Goal: Task Accomplishment & Management: Manage account settings

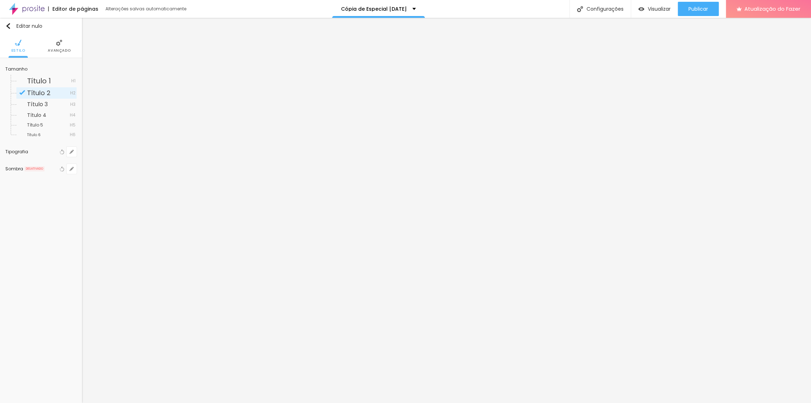
click at [63, 48] on font "Avançado" at bounding box center [59, 50] width 23 height 5
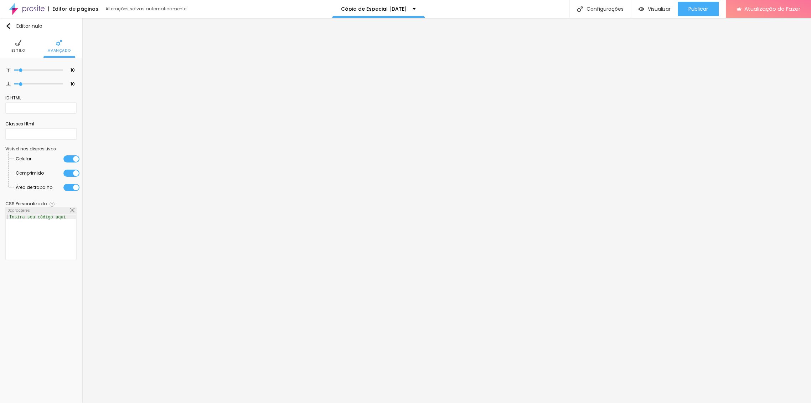
click at [4, 42] on ul "Estilo Avançado" at bounding box center [41, 46] width 82 height 24
click at [16, 44] on img at bounding box center [18, 43] width 6 height 6
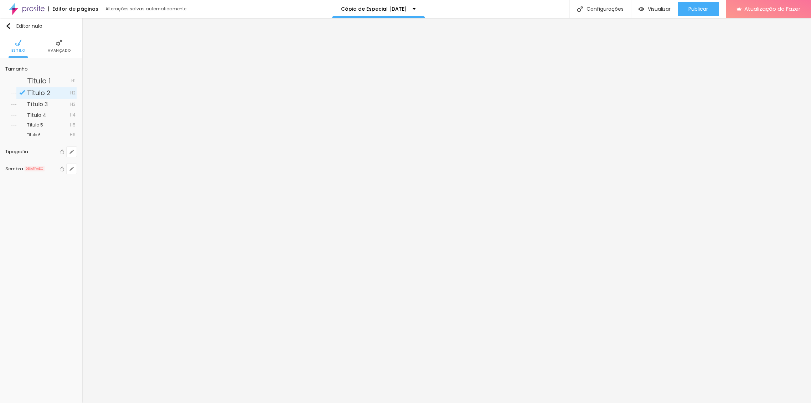
click at [40, 152] on div "Tipografia" at bounding box center [31, 152] width 53 height 4
click at [70, 150] on icon "button" at bounding box center [71, 152] width 4 height 4
type input "1"
type input "0.5"
click at [102, 179] on select "AbrilFatface-Regular Actor-Regular Alegreya AlegreyaBlack Alice Allan-Bold Alla…" at bounding box center [120, 181] width 89 height 11
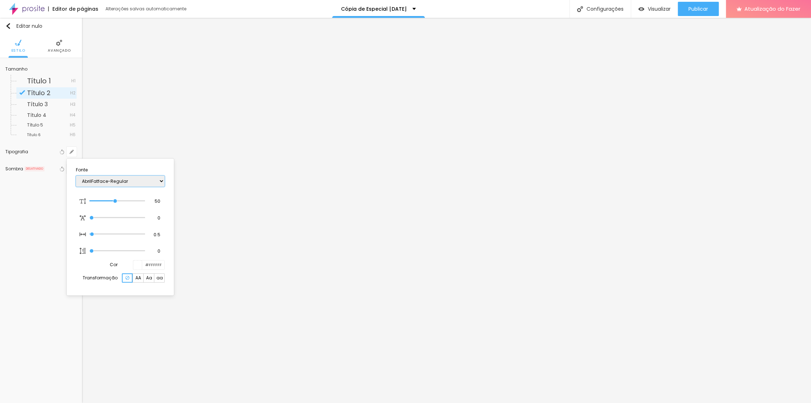
select select "Actor-Regular"
click at [76, 176] on select "AbrilFatface-Regular Actor-Regular Alegreya AlegreyaBlack Alice Allan-Bold Alla…" at bounding box center [120, 181] width 89 height 11
type input "1"
type input "0.5"
click at [102, 180] on select "AbrilFatface-Regular Actor-Regular Alegreya AlegreyaBlack Alice Allan-Bold Alla…" at bounding box center [120, 181] width 89 height 11
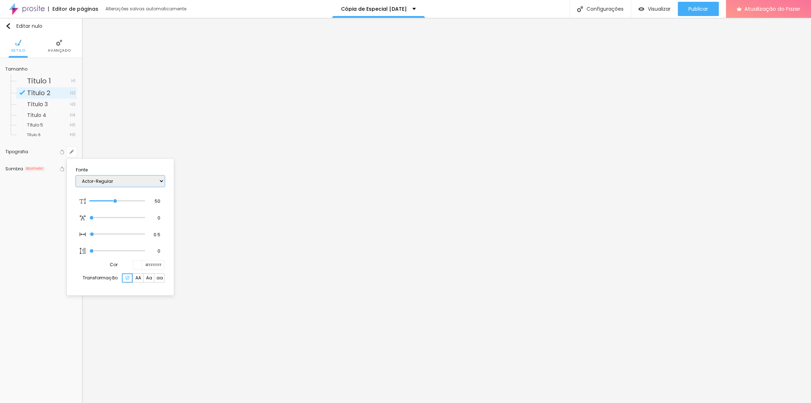
type input "1"
type input "0.5"
click at [109, 178] on select "AbrilFatface-Regular Actor-Regular Alegreya AlegreyaBlack Alice Allan-Bold Alla…" at bounding box center [120, 181] width 89 height 11
type input "1"
type input "0.5"
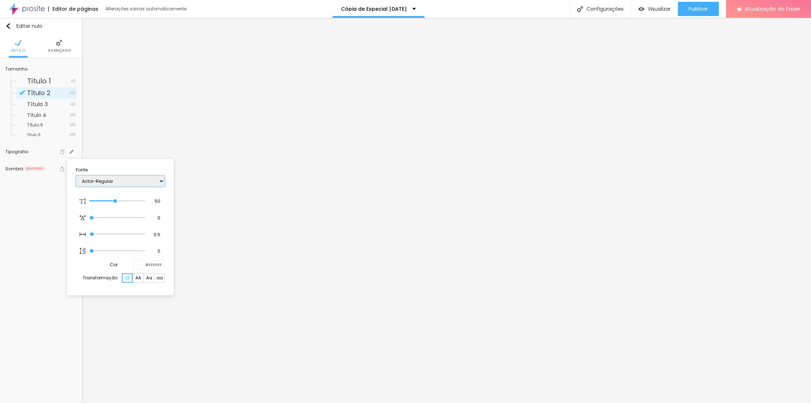
click at [109, 178] on select "AbrilFatface-Regular Actor-Regular Alegreya AlegreyaBlack Alice Allan-Bold Alla…" at bounding box center [120, 181] width 89 height 11
select select "AbrilFatface-Regular"
click at [76, 176] on select "AbrilFatface-Regular Actor-Regular Alegreya AlegreyaBlack Alice Allan-Bold Alla…" at bounding box center [120, 181] width 89 height 11
type input "1"
type input "0.5"
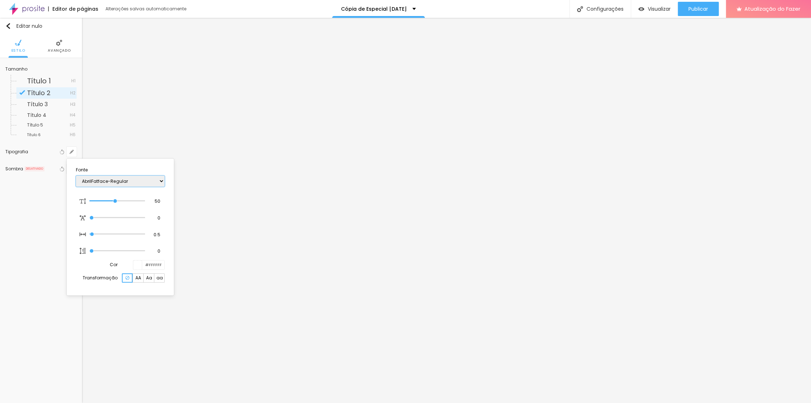
type input "1"
type input "0.5"
type input "1"
type input "0.5"
select select "Actor-Regular"
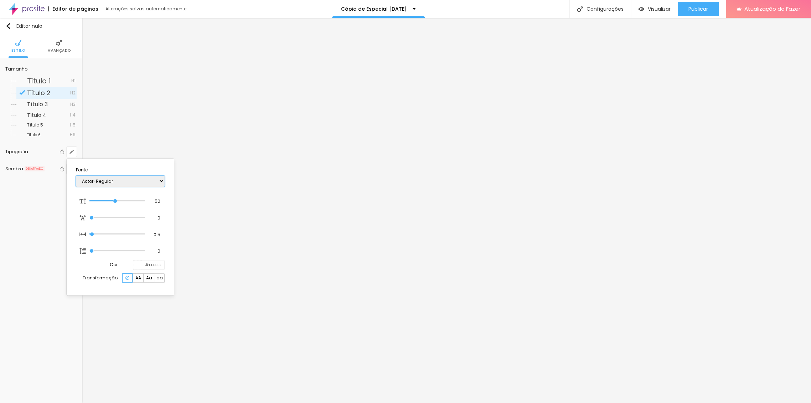
type input "1"
type input "0.5"
select select "Alegreya"
type input "1"
type input "0.5"
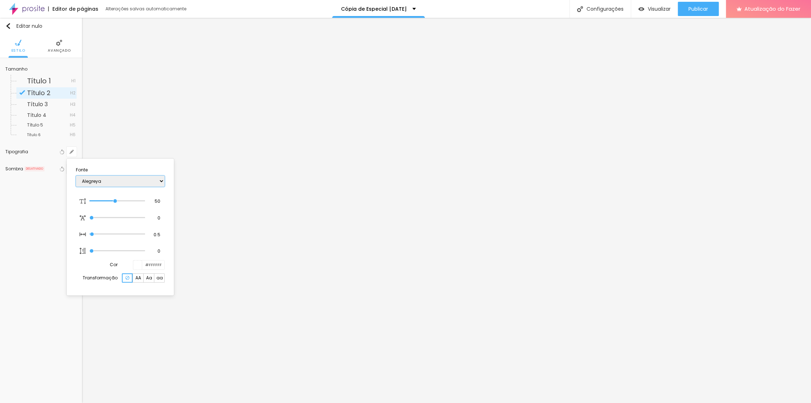
select select "AlegreyaBlack"
type input "1"
type input "0.5"
select select "Alice"
type input "1"
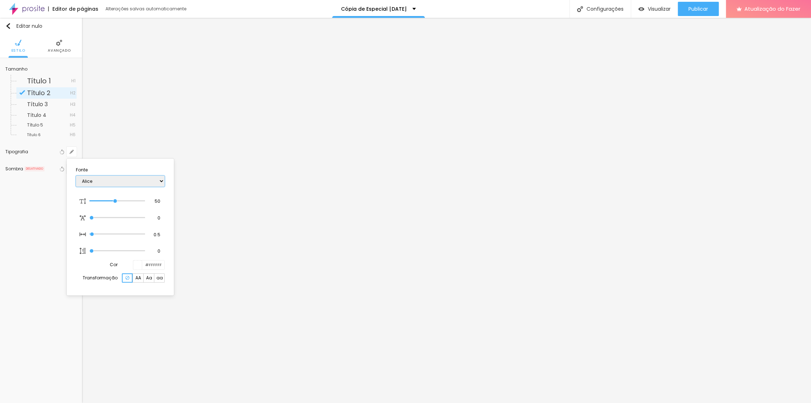
type input "0.5"
type input "1"
type input "0.5"
select select "Allan-Bold"
type input "1"
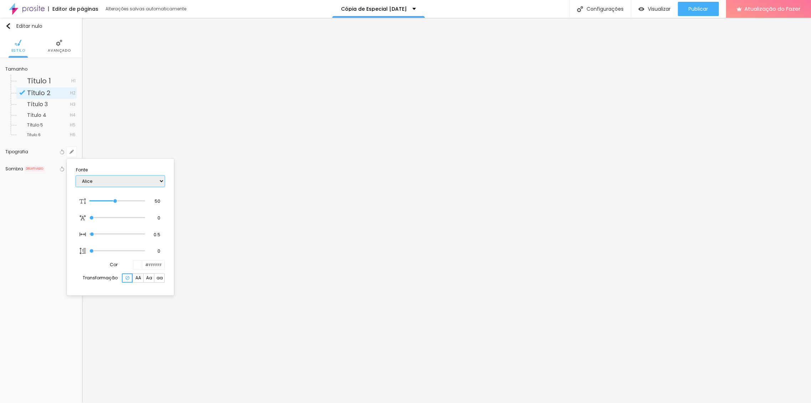
type input "0.5"
type input "1"
type input "0.5"
select select "Allan-Regular"
type input "1"
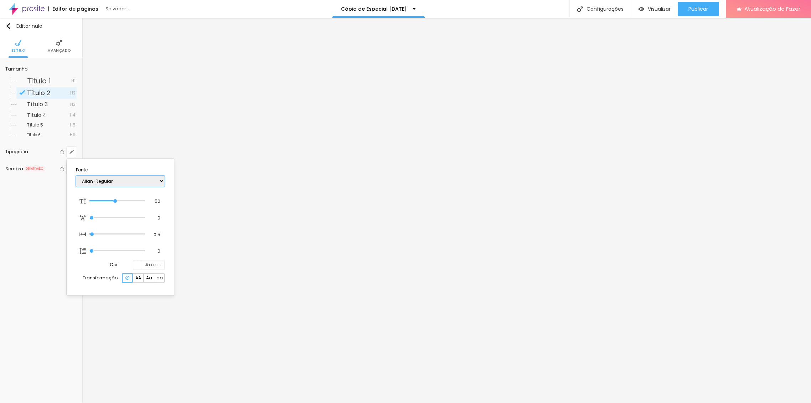
type input "0.5"
select select "Amaranth"
type input "1"
type input "0.5"
select select "AmaticaSC"
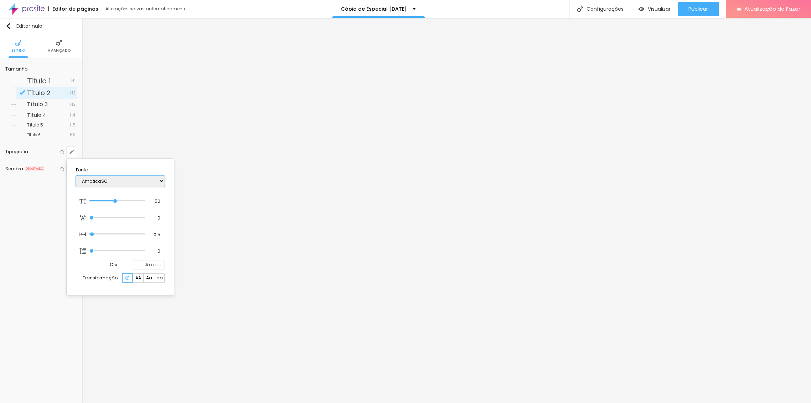
type input "1"
type input "0.5"
type input "1"
type input "0.5"
type input "1"
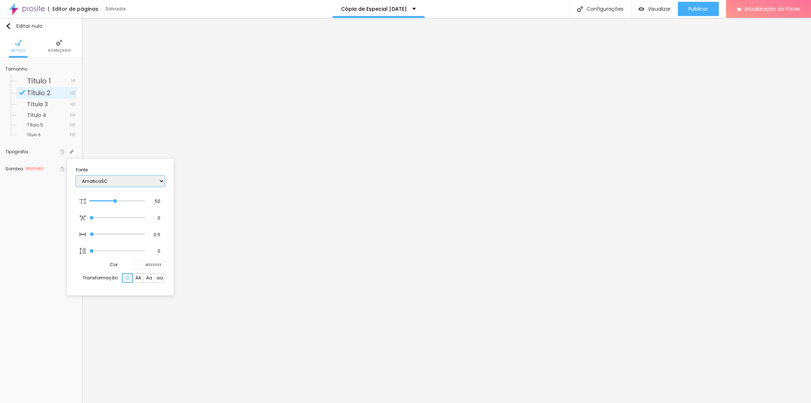
type input "0.5"
click at [416, 162] on div at bounding box center [405, 201] width 811 height 403
click at [71, 152] on icon "button" at bounding box center [71, 151] width 3 height 3
type input "1"
type input "0.5"
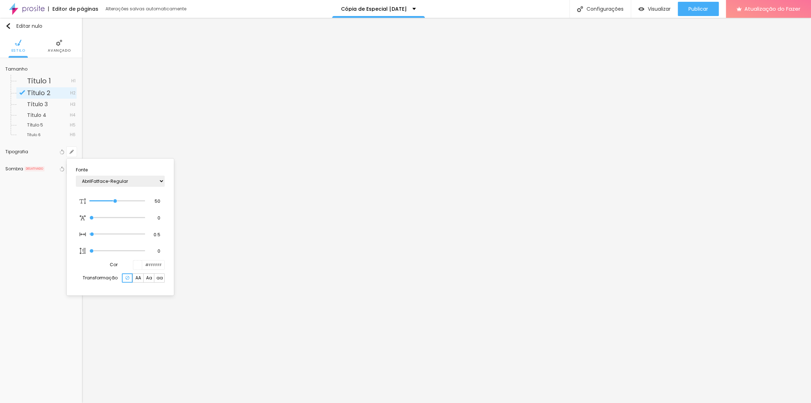
click at [394, 233] on div at bounding box center [405, 201] width 811 height 403
click at [68, 149] on button "button" at bounding box center [72, 152] width 10 height 10
type input "1"
type input "0.5"
click at [93, 181] on select "AbrilFatface-Regular Actor-Regular Alegreya AlegreyaBlack Alice Allan-Bold Alla…" at bounding box center [120, 181] width 89 height 11
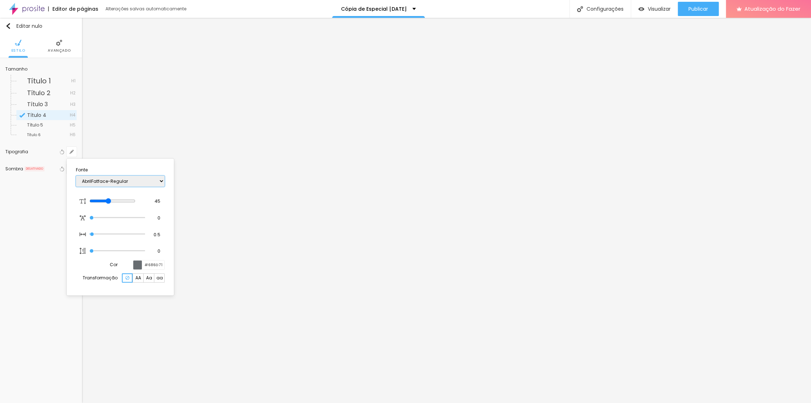
select select "AbrilFatface-Regular"
click at [76, 176] on select "AbrilFatface-Regular Actor-Regular Alegreya AlegreyaBlack Alice Allan-Bold Alla…" at bounding box center [120, 181] width 89 height 11
type input "1"
type input "0.5"
select select "Actor-Regular"
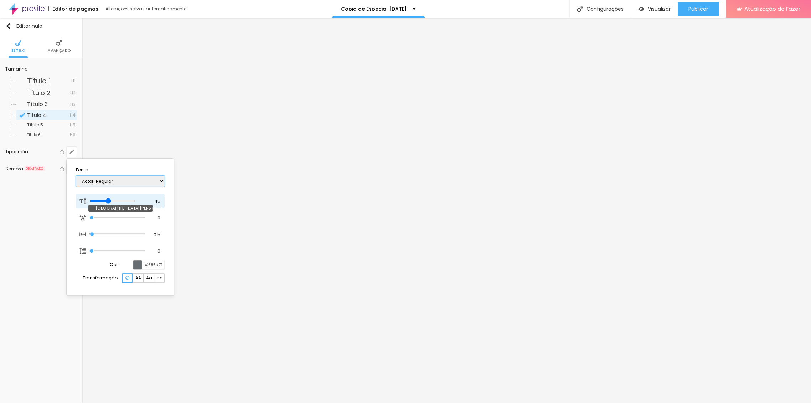
type input "1"
type input "0.5"
type input "1"
type input "0.5"
select select "Alegreya"
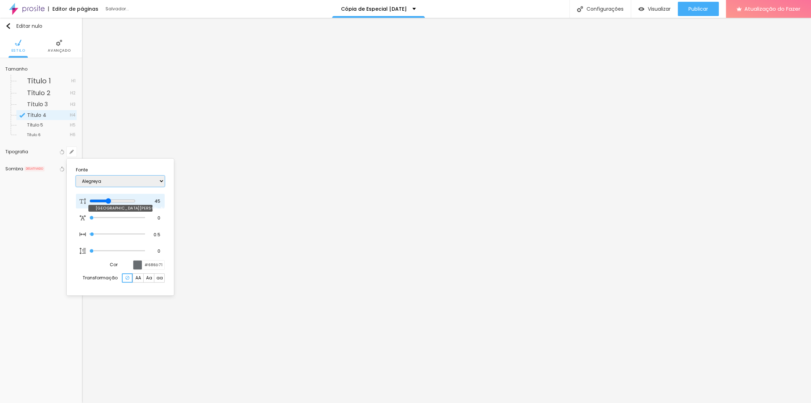
type input "1"
type input "0.5"
type input "1"
type input "0.5"
select select "AlegreyaBlack"
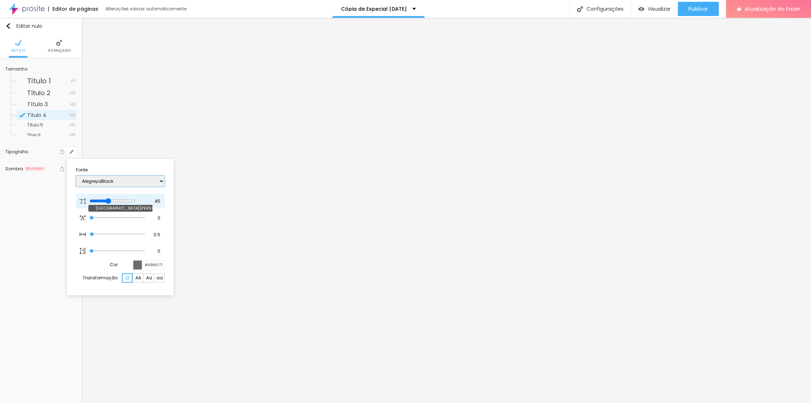
type input "1"
type input "0.5"
select select "Alice"
type input "1"
type input "0.5"
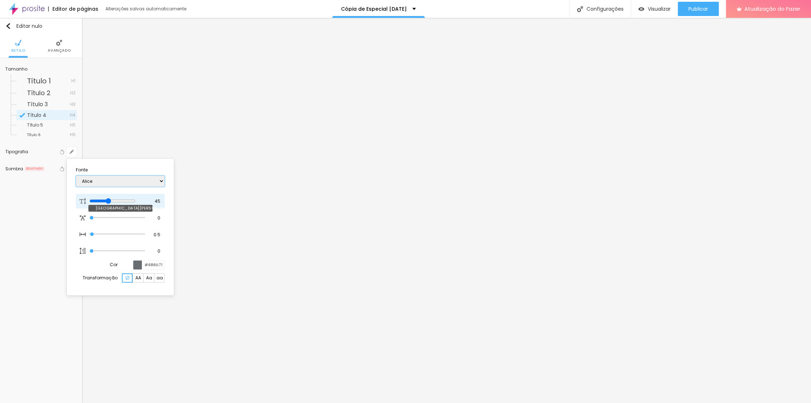
select select "Allan-Bold"
type input "1"
type input "0.5"
select select "Allan-Regular"
type input "1"
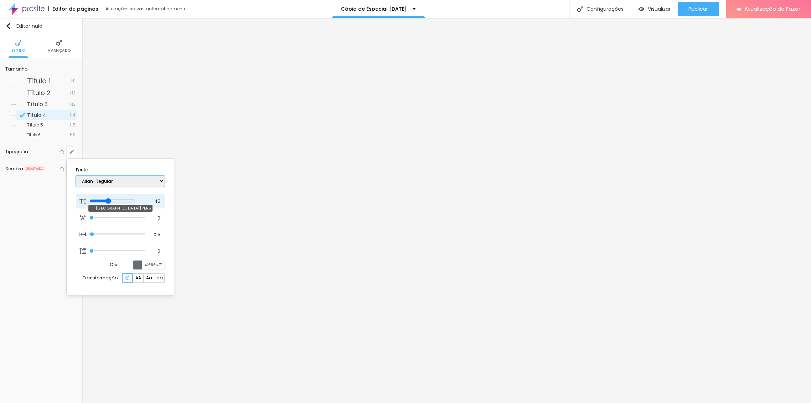
type input "0.5"
select select "Amaranth"
type input "1"
type input "0.5"
type input "1"
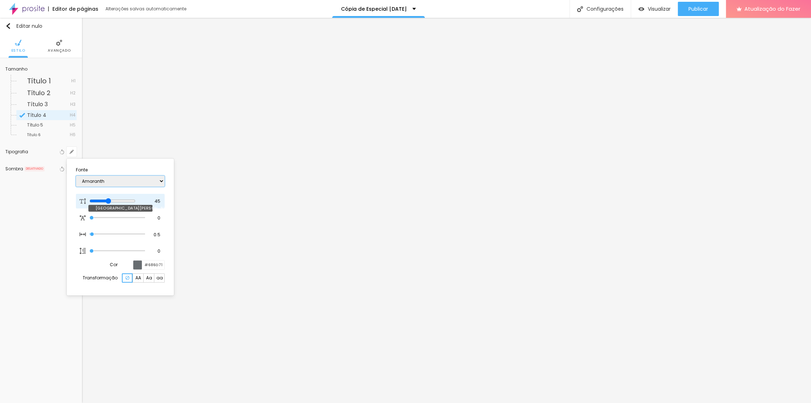
type input "0.5"
type input "1"
type input "0.5"
select select "AmaticaSC"
type input "1"
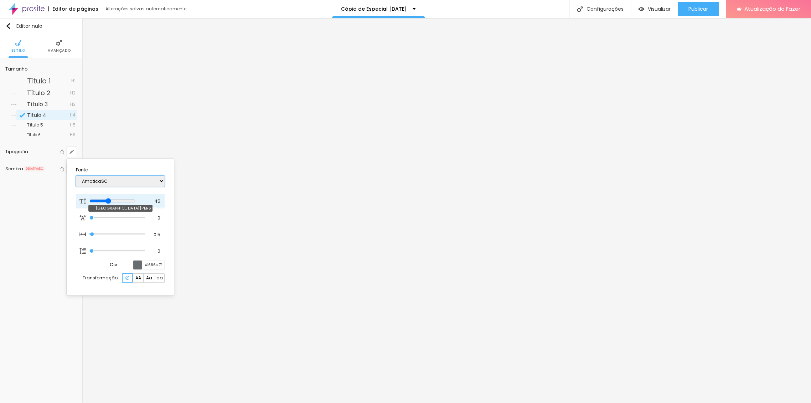
type input "0.5"
select select "AmaticSC"
type input "1"
type input "0.5"
type input "1"
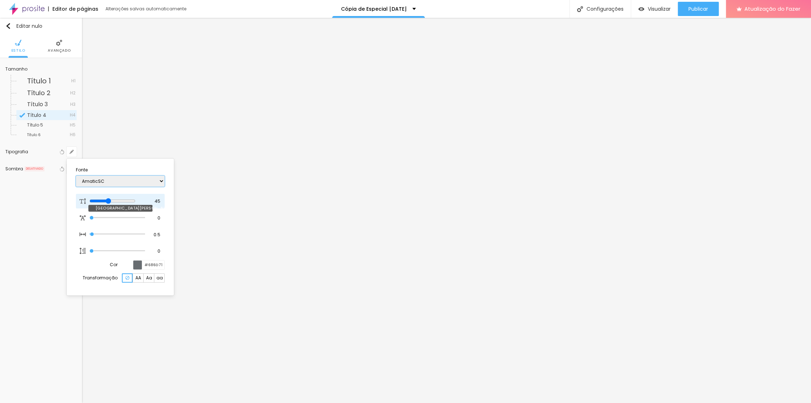
type input "0.5"
type input "1"
type input "0.5"
select select "Amita-Bold"
type input "1"
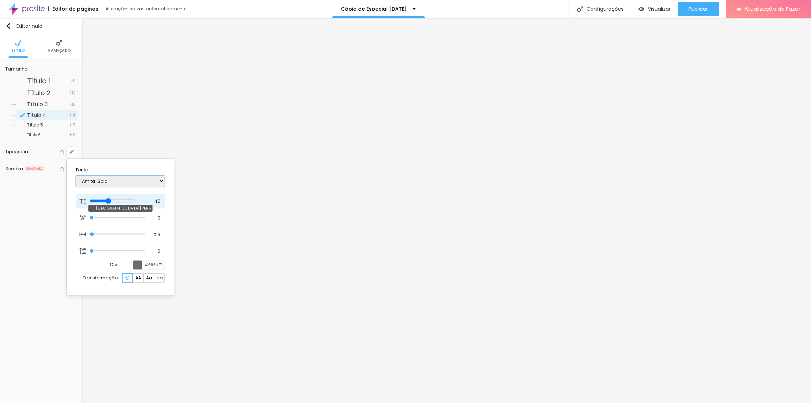
type input "0.5"
select select "Amita-Regular"
type input "1"
type input "0.5"
select select "Anaheim"
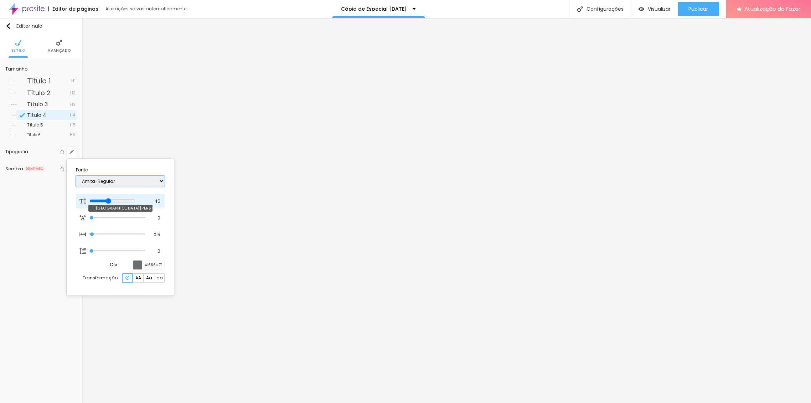
type input "1"
type input "0.5"
type input "1"
type input "0.5"
select select "AnonymousPro-Bold"
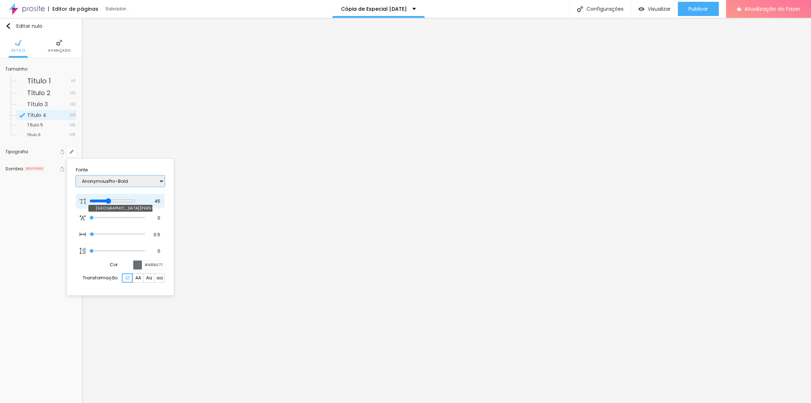
type input "1"
type input "0.5"
type input "1"
type input "0.5"
select select "Anaheim"
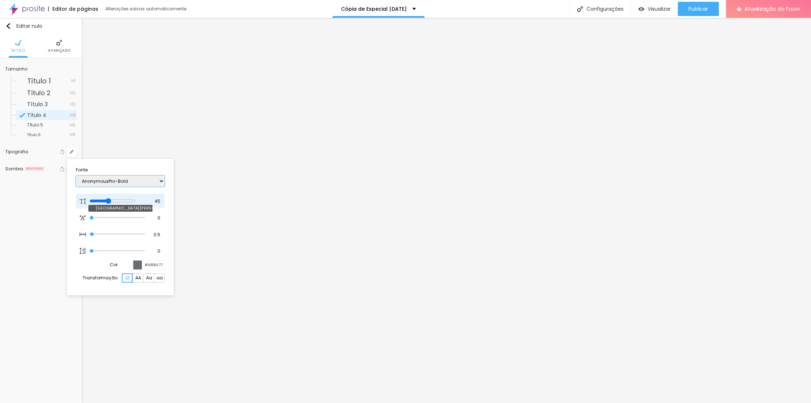
type input "1"
type input "0.5"
select select "AnonymousPro-Bold"
type input "1"
type input "0.5"
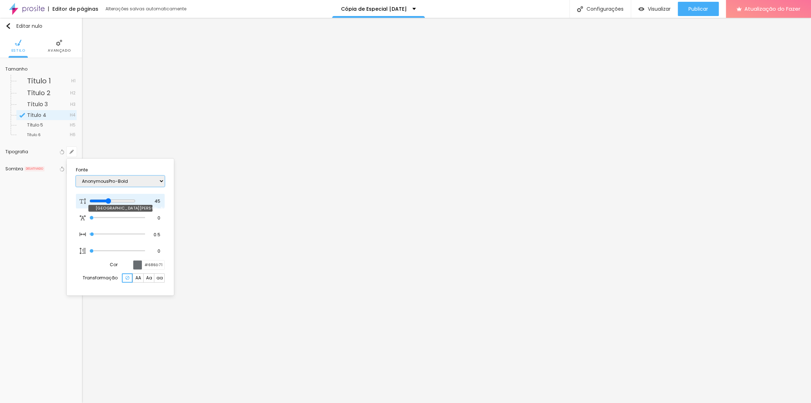
select select "AnonymousPro-Italic"
type input "1"
type input "0.5"
select select "AnonymousPro-Regular"
type input "1"
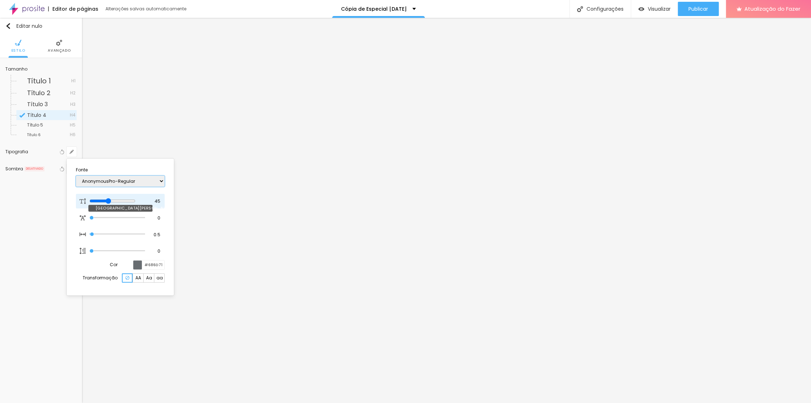
type input "0.5"
select select "Arapey"
type input "1"
type input "0.5"
type input "1"
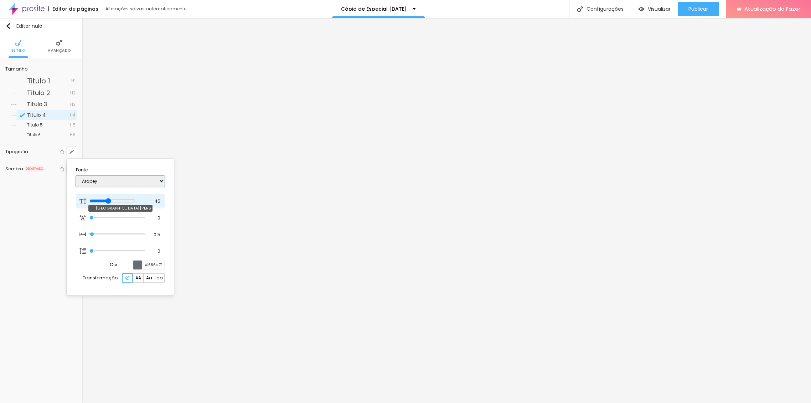
type input "0.5"
type input "1"
type input "0.5"
select select "Archivo-Bold"
type input "1"
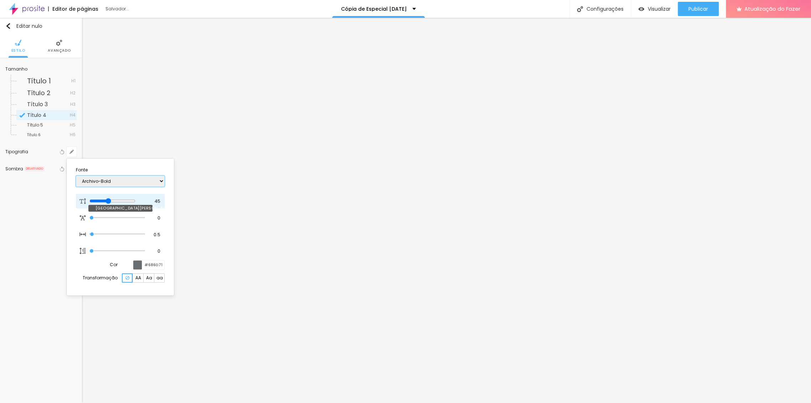
type input "0.5"
select select "Archivo-Italic"
type input "1"
type input "0.5"
select select "Archivo-Regular"
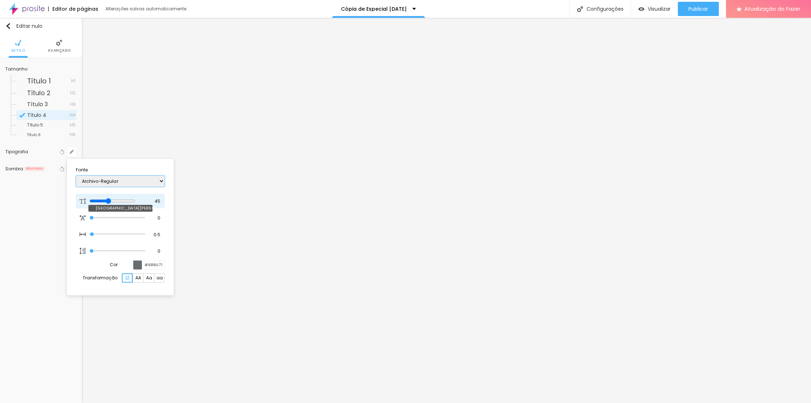
type input "1"
type input "0.5"
select select "ArefRuqaa"
type input "1"
type input "0.5"
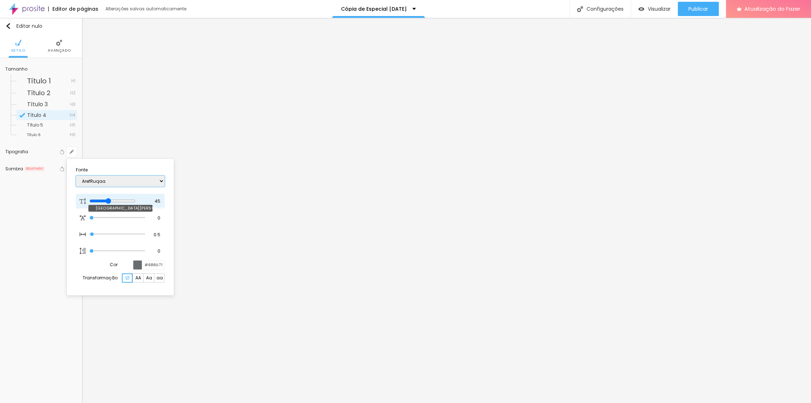
type input "1"
type input "0.5"
select select "Arsenal-Bold"
type input "1"
type input "0.5"
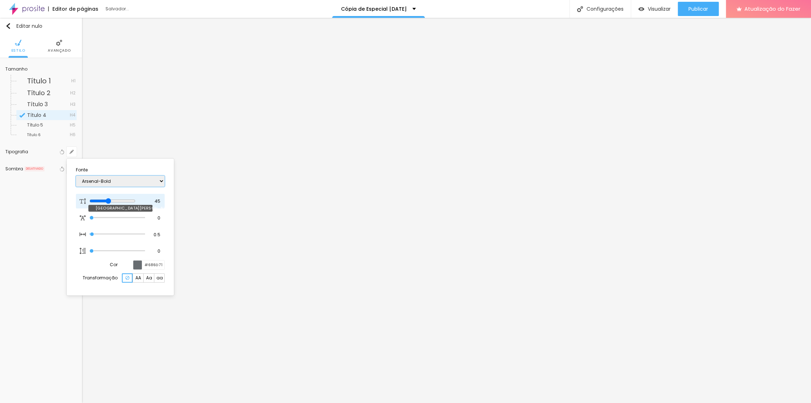
type input "1"
type input "0.5"
select select "Arsenal-Italic"
type input "1"
type input "0.5"
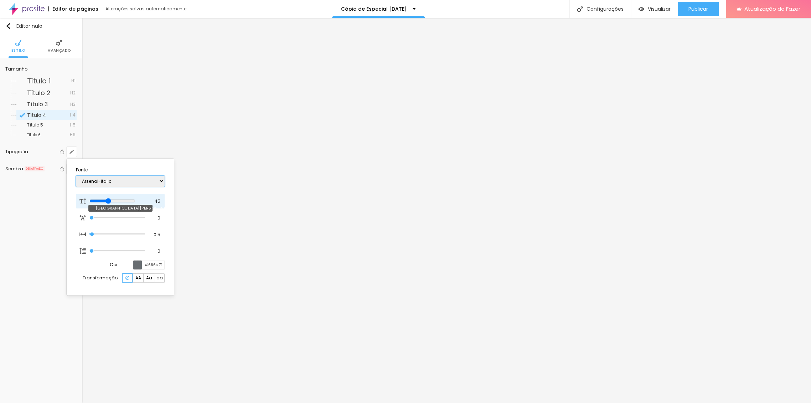
select select "Arsenal-Regular"
type input "1"
type input "0.5"
type input "1"
type input "0.5"
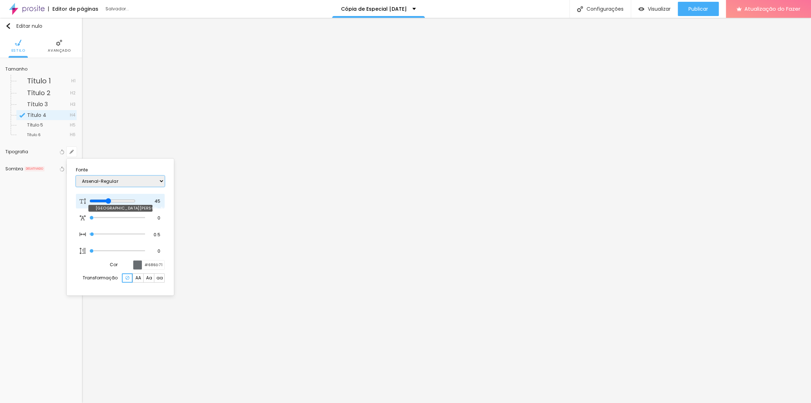
type input "1"
type input "0.5"
click at [355, 250] on div at bounding box center [405, 201] width 811 height 403
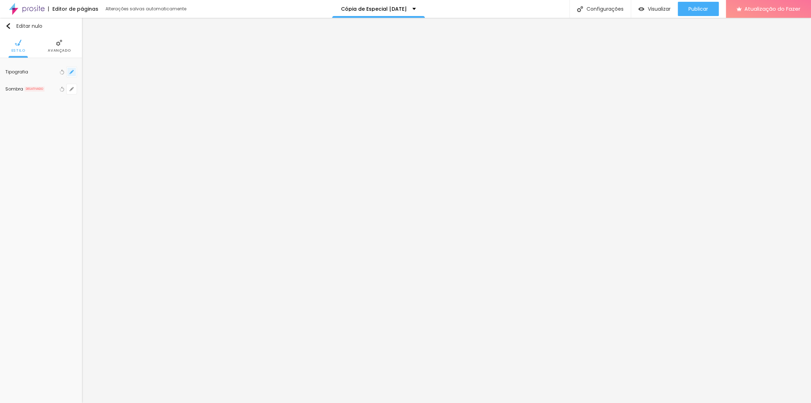
click at [69, 74] on button "button" at bounding box center [72, 72] width 10 height 10
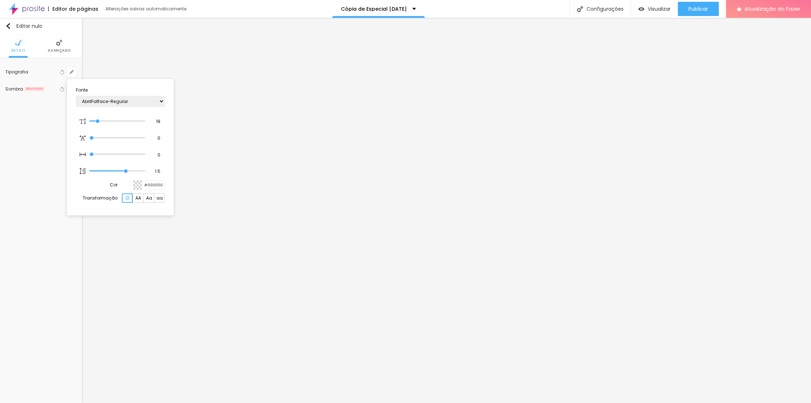
click at [320, 351] on div at bounding box center [405, 201] width 811 height 403
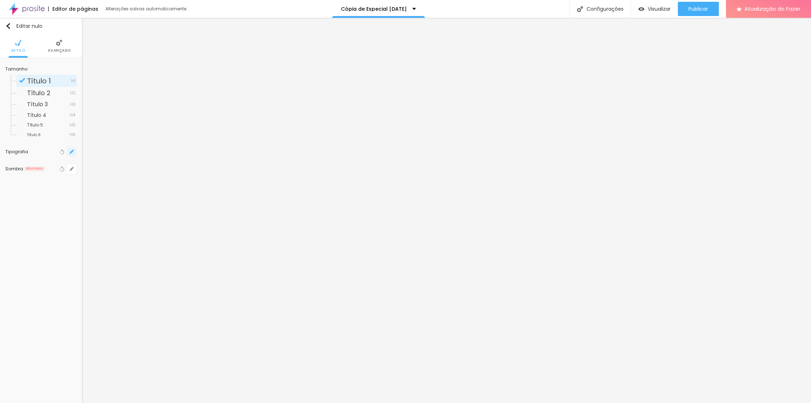
click at [70, 150] on icon "button" at bounding box center [71, 152] width 4 height 4
type input "1"
click at [393, 323] on div at bounding box center [405, 201] width 811 height 403
click at [38, 42] on img at bounding box center [40, 43] width 6 height 6
click at [54, 72] on div at bounding box center [54, 71] width 0 height 7
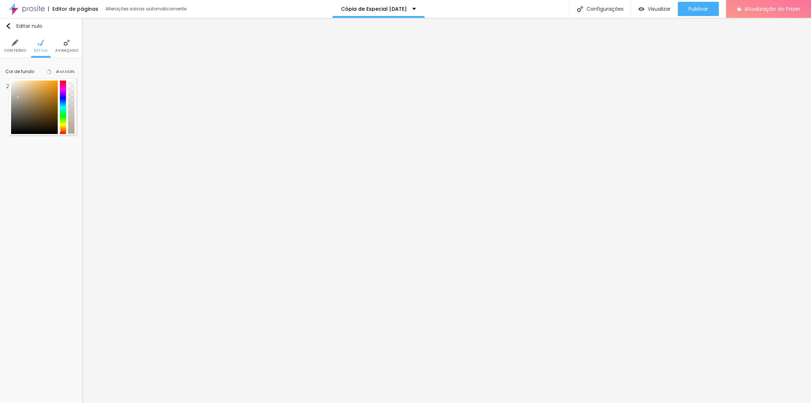
click at [61, 109] on div at bounding box center [63, 107] width 6 height 53
click at [24, 89] on div at bounding box center [34, 107] width 47 height 53
click at [26, 102] on div at bounding box center [34, 107] width 47 height 53
click at [27, 108] on div at bounding box center [34, 107] width 47 height 53
click at [60, 129] on div at bounding box center [63, 107] width 6 height 53
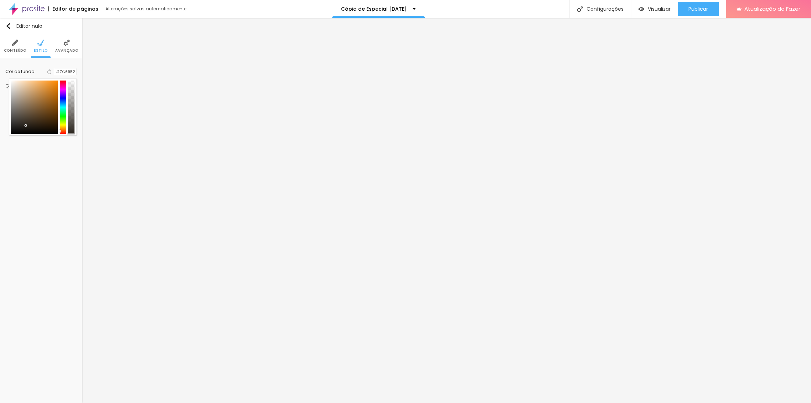
click at [25, 125] on div at bounding box center [34, 107] width 47 height 53
click at [40, 123] on div at bounding box center [34, 107] width 47 height 53
click at [45, 111] on div at bounding box center [34, 107] width 47 height 53
click at [16, 123] on div at bounding box center [34, 107] width 47 height 53
click at [21, 110] on div at bounding box center [34, 107] width 47 height 53
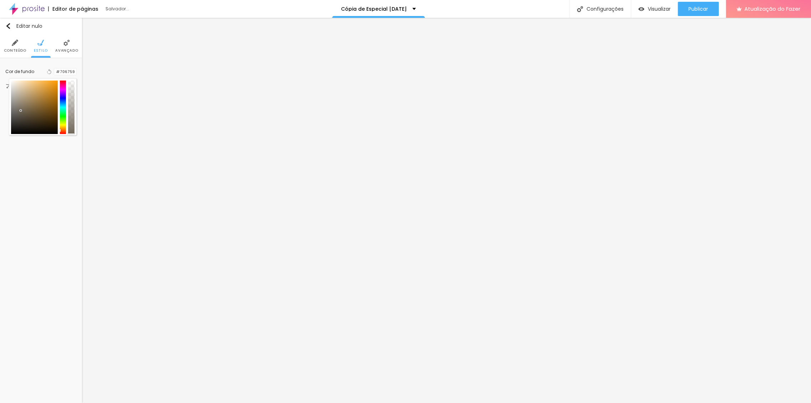
click at [33, 112] on div at bounding box center [34, 107] width 47 height 53
click at [38, 110] on div at bounding box center [34, 107] width 47 height 53
type input "#72572F"
click at [26, 112] on div at bounding box center [34, 107] width 47 height 53
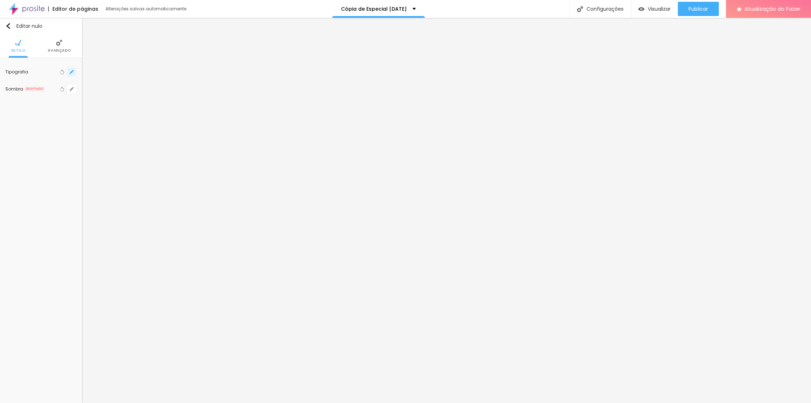
click at [68, 75] on button "button" at bounding box center [72, 72] width 10 height 10
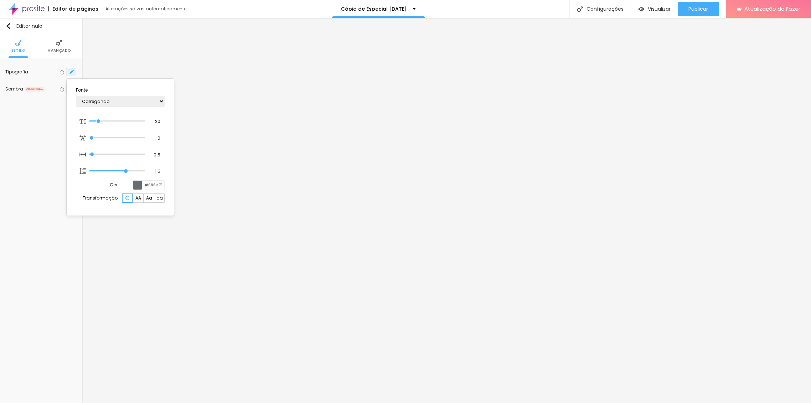
type input "1"
click at [234, 279] on div at bounding box center [405, 201] width 811 height 403
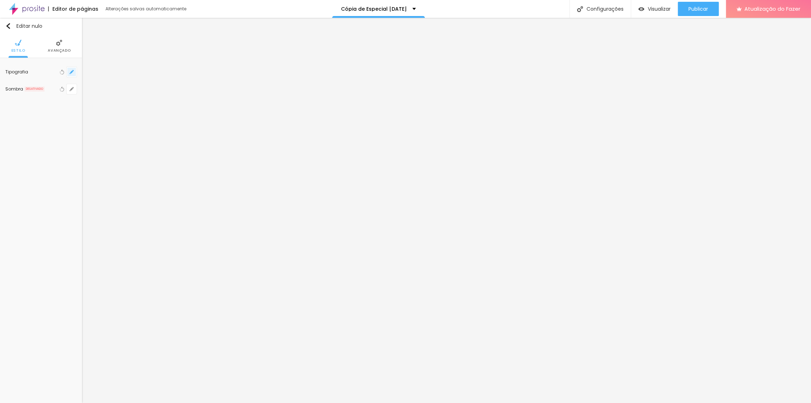
click at [69, 72] on button "button" at bounding box center [72, 72] width 10 height 10
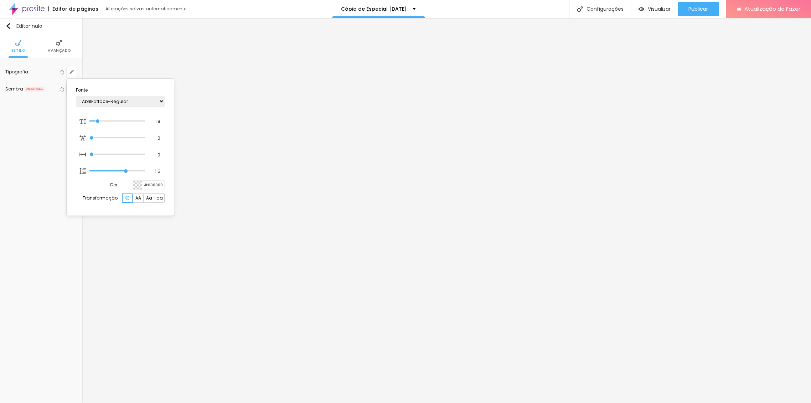
click at [169, 63] on div at bounding box center [405, 201] width 811 height 403
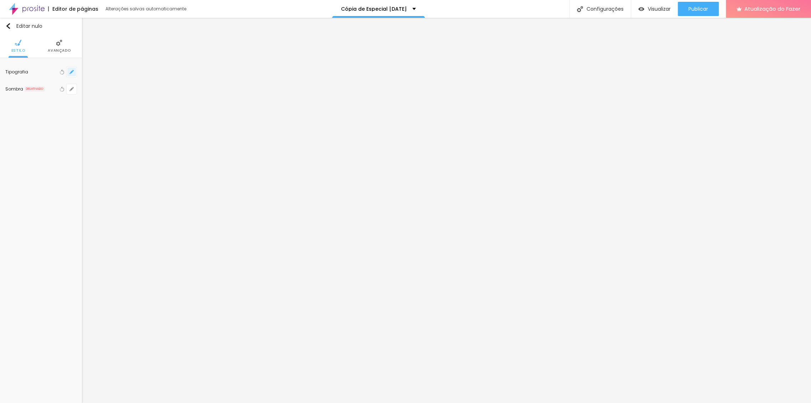
click at [71, 70] on icon "button" at bounding box center [71, 72] width 4 height 4
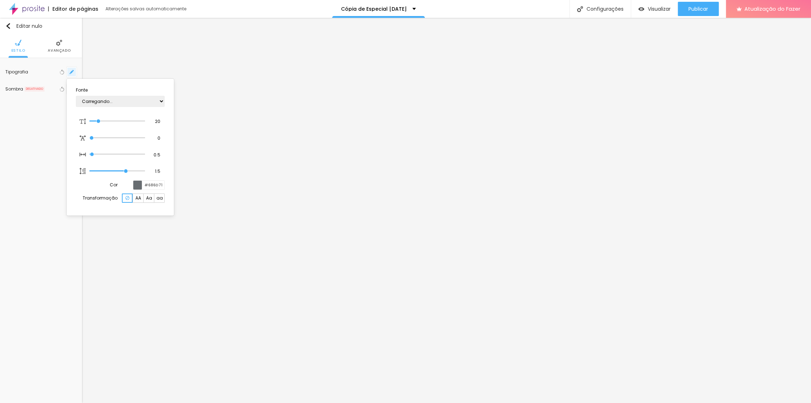
type input "1"
click at [197, 61] on div at bounding box center [405, 201] width 811 height 403
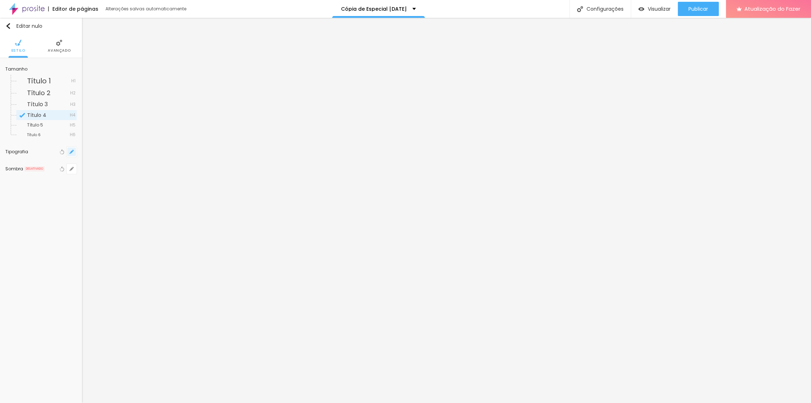
click at [73, 148] on button "button" at bounding box center [72, 152] width 10 height 10
type input "1"
type input "0.5"
click at [495, 161] on div at bounding box center [405, 201] width 811 height 403
click at [57, 49] on font "Avançado" at bounding box center [59, 50] width 23 height 5
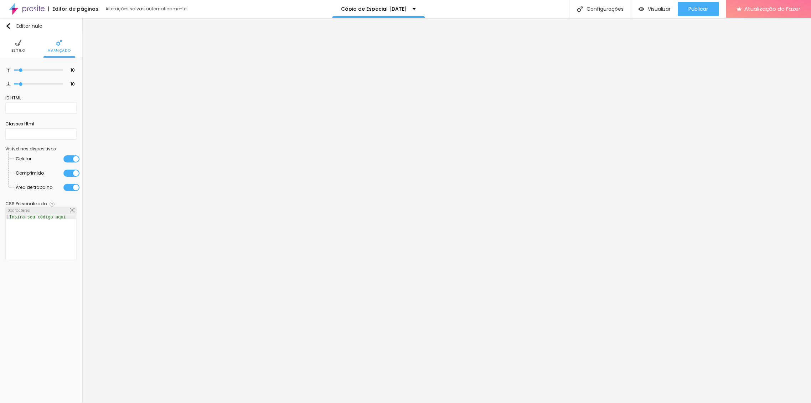
click at [25, 51] on ul "Estilo Avançado" at bounding box center [41, 46] width 82 height 24
click at [17, 40] on img at bounding box center [18, 43] width 6 height 6
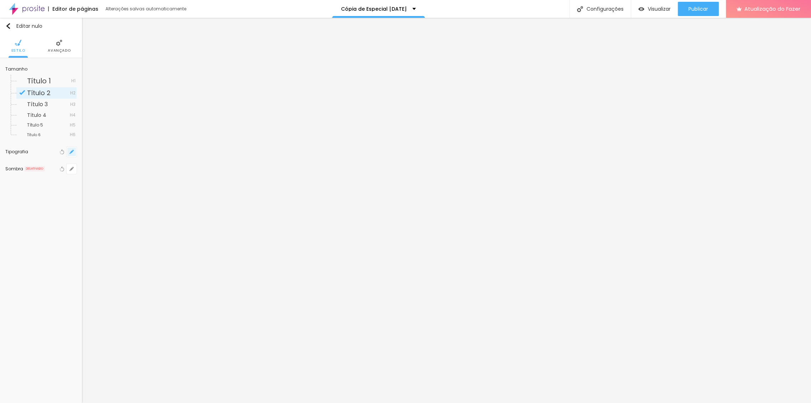
click at [74, 155] on button "button" at bounding box center [72, 152] width 10 height 10
type input "1"
type input "0.5"
click at [157, 179] on select "AbrilFatface-Regular Actor-Regular Alegreya AlegreyaBlack Alice Allan-Bold Alla…" at bounding box center [120, 181] width 89 height 11
click at [119, 180] on select "AbrilFatface-Regular Actor-Regular Alegreya AlegreyaBlack Alice Allan-Bold Alla…" at bounding box center [120, 181] width 89 height 11
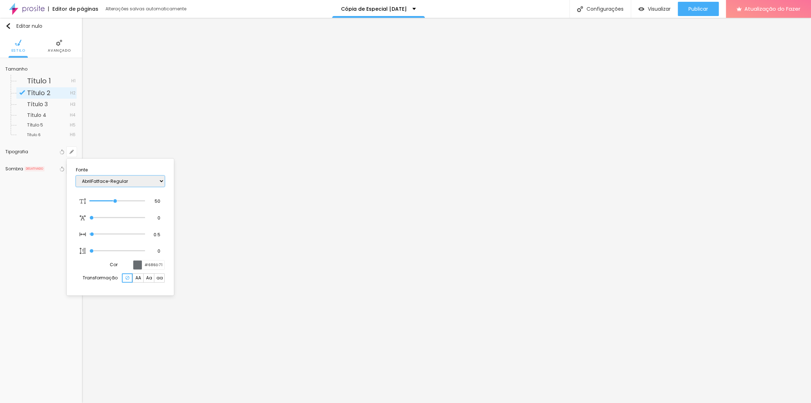
click at [114, 182] on select "AbrilFatface-Regular Actor-Regular Alegreya AlegreyaBlack Alice Allan-Bold Alla…" at bounding box center [120, 181] width 89 height 11
click at [105, 180] on select "AbrilFatface-Regular Actor-Regular Alegreya AlegreyaBlack Alice Allan-Bold Alla…" at bounding box center [120, 181] width 89 height 11
click at [162, 180] on select "AbrilFatface-Regular Actor-Regular Alegreya AlegreyaBlack Alice Allan-Bold Alla…" at bounding box center [120, 181] width 89 height 11
select select "Arsenal-Regular"
click at [76, 176] on select "AbrilFatface-Regular Actor-Regular Alegreya AlegreyaBlack Alice Allan-Bold Alla…" at bounding box center [120, 181] width 89 height 11
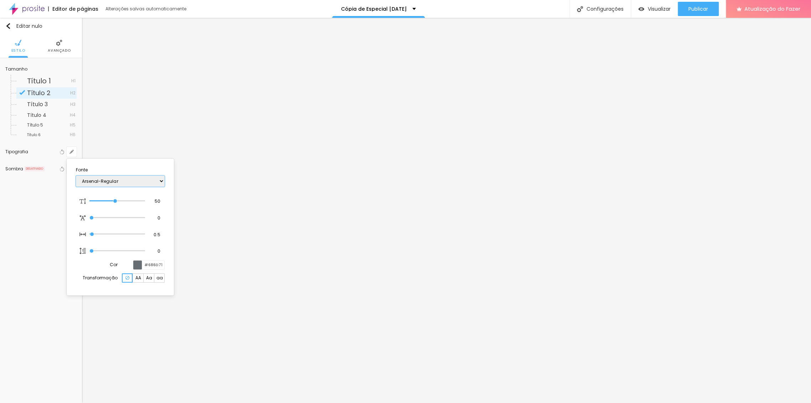
type input "1"
type input "0.5"
type input "1"
type input "0.5"
click at [544, 322] on div at bounding box center [405, 201] width 811 height 403
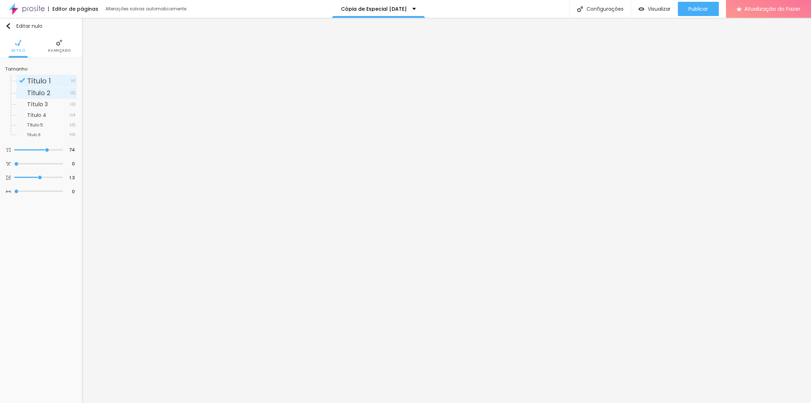
click at [57, 93] on span "Título 2" at bounding box center [48, 93] width 43 height 6
click at [41, 102] on font "Título 3" at bounding box center [37, 104] width 21 height 8
click at [50, 91] on span "Título 2" at bounding box center [48, 93] width 43 height 6
type input "73"
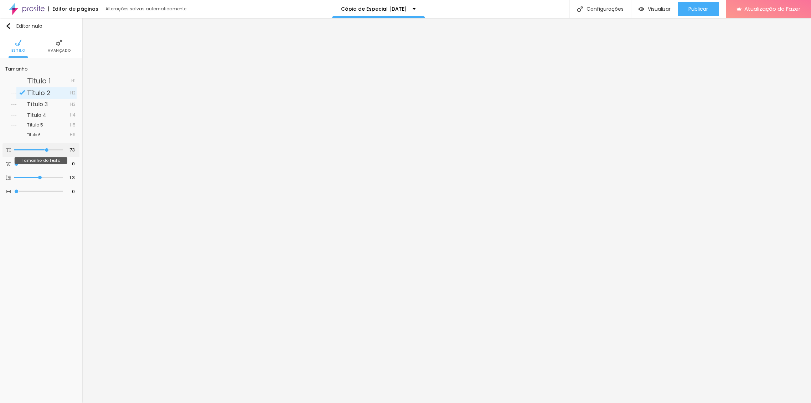
type input "71"
type input "70"
type input "69"
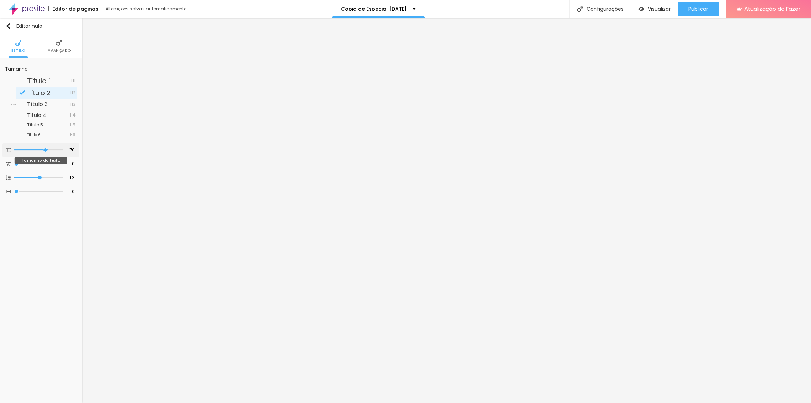
type input "69"
type input "67"
type input "66"
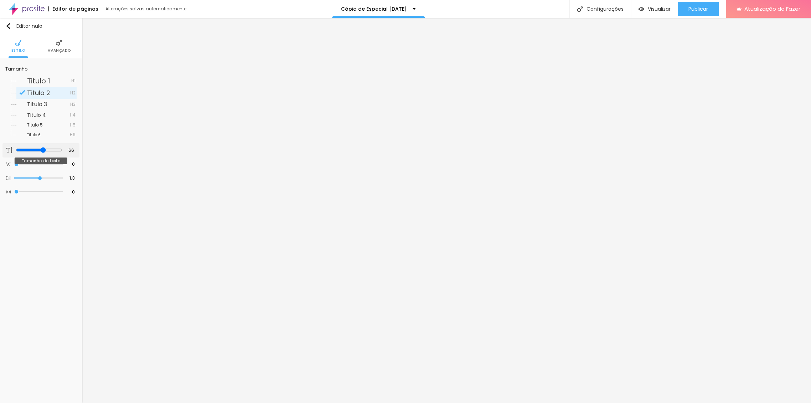
type input "65"
type input "64"
type input "63"
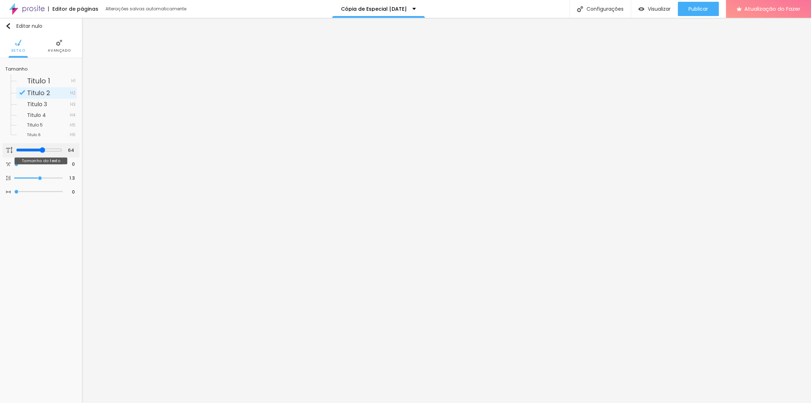
type input "63"
type input "62"
type input "61"
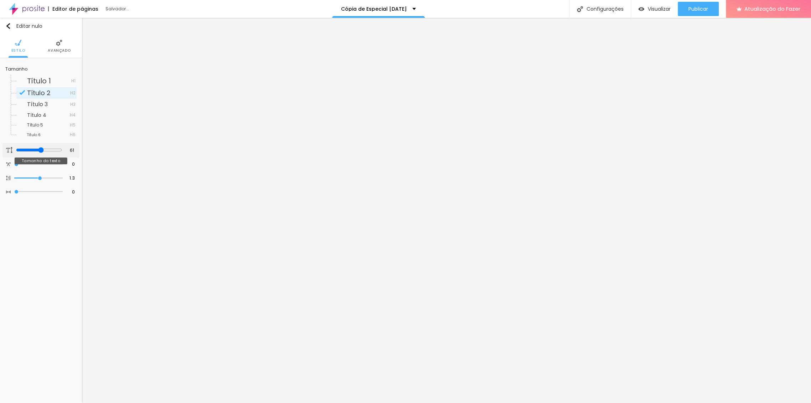
type input "60"
type input "59"
type input "58"
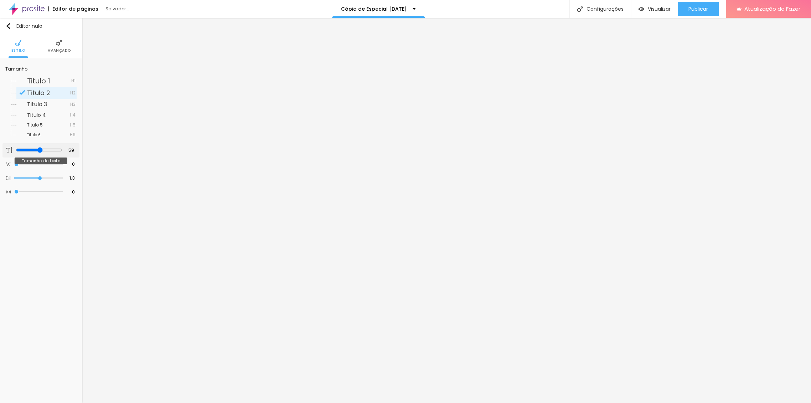
type input "58"
type input "57"
drag, startPoint x: 45, startPoint y: 150, endPoint x: 36, endPoint y: 145, distance: 10.0
click at [36, 147] on input "range" at bounding box center [39, 150] width 46 height 6
drag, startPoint x: 46, startPoint y: 150, endPoint x: 36, endPoint y: 149, distance: 9.4
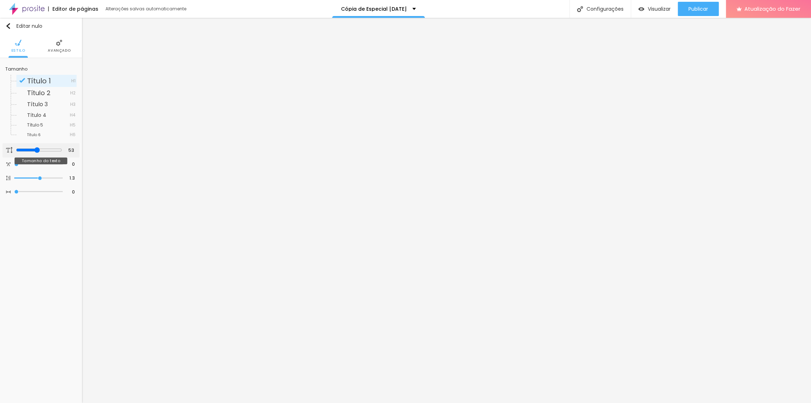
click at [36, 149] on input "range" at bounding box center [39, 150] width 46 height 6
drag, startPoint x: 46, startPoint y: 150, endPoint x: 34, endPoint y: 148, distance: 11.6
click at [34, 148] on input "range" at bounding box center [39, 150] width 46 height 6
drag, startPoint x: 72, startPoint y: 149, endPoint x: 65, endPoint y: 149, distance: 6.8
click at [65, 149] on input "49" at bounding box center [69, 150] width 12 height 7
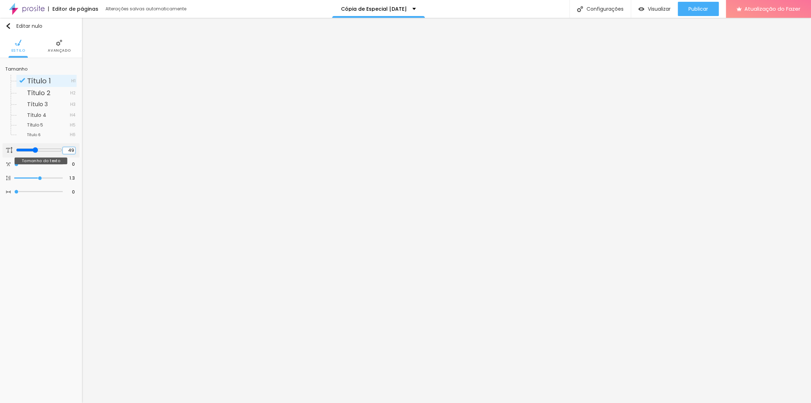
click at [64, 149] on input "49" at bounding box center [69, 150] width 12 height 7
click at [69, 147] on input "49" at bounding box center [69, 150] width 12 height 7
drag, startPoint x: 68, startPoint y: 149, endPoint x: 80, endPoint y: 149, distance: 11.4
click at [80, 149] on div "Tamanho Título 1 H1 Título 2 H2 Título 3 H3 Título 4 H4 Título 5 H5 Título 6 H6…" at bounding box center [41, 131] width 82 height 146
drag, startPoint x: 36, startPoint y: 150, endPoint x: 32, endPoint y: 150, distance: 3.9
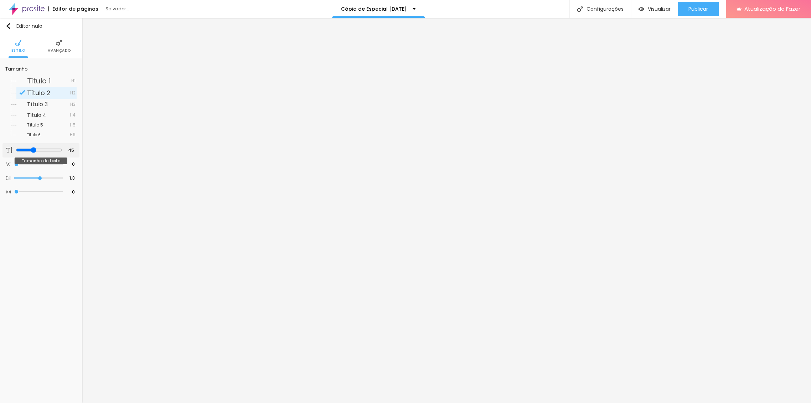
click at [32, 150] on input "range" at bounding box center [39, 150] width 46 height 6
click at [32, 151] on input "range" at bounding box center [39, 150] width 46 height 6
drag, startPoint x: 36, startPoint y: 150, endPoint x: 32, endPoint y: 151, distance: 4.3
click at [32, 151] on input "range" at bounding box center [39, 150] width 46 height 6
drag, startPoint x: 29, startPoint y: 150, endPoint x: 23, endPoint y: 150, distance: 6.4
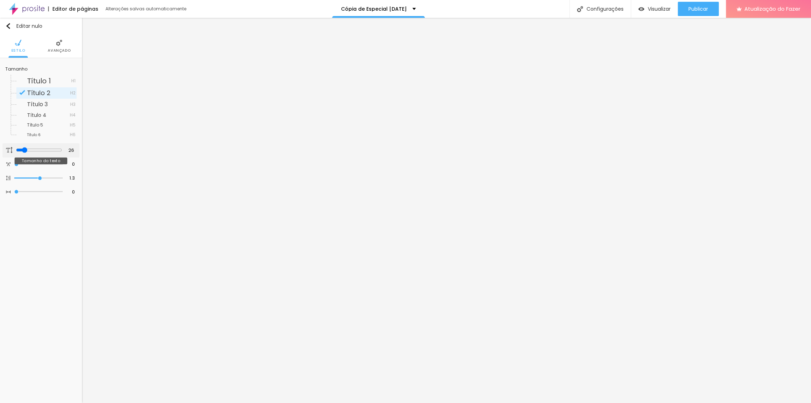
click at [23, 150] on input "range" at bounding box center [39, 150] width 46 height 6
drag, startPoint x: 31, startPoint y: 149, endPoint x: 23, endPoint y: 149, distance: 8.2
click at [23, 149] on input "range" at bounding box center [39, 150] width 46 height 6
drag, startPoint x: 29, startPoint y: 150, endPoint x: 23, endPoint y: 148, distance: 6.6
click at [23, 148] on input "range" at bounding box center [39, 150] width 46 height 6
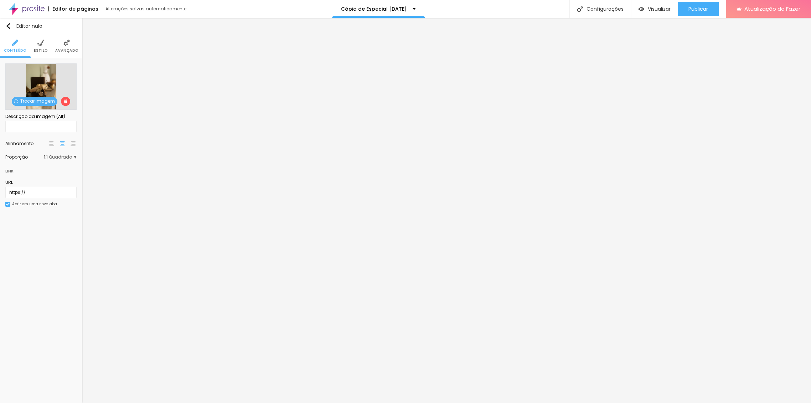
click at [39, 96] on div "Trocar imagem" at bounding box center [40, 86] width 71 height 46
click at [40, 100] on font "Trocar imagem" at bounding box center [37, 101] width 35 height 6
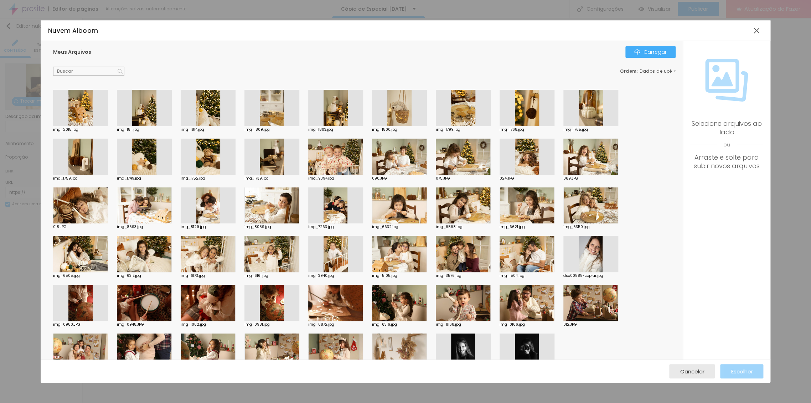
drag, startPoint x: 100, startPoint y: 121, endPoint x: 92, endPoint y: 118, distance: 8.1
click at [99, 120] on div at bounding box center [80, 108] width 55 height 36
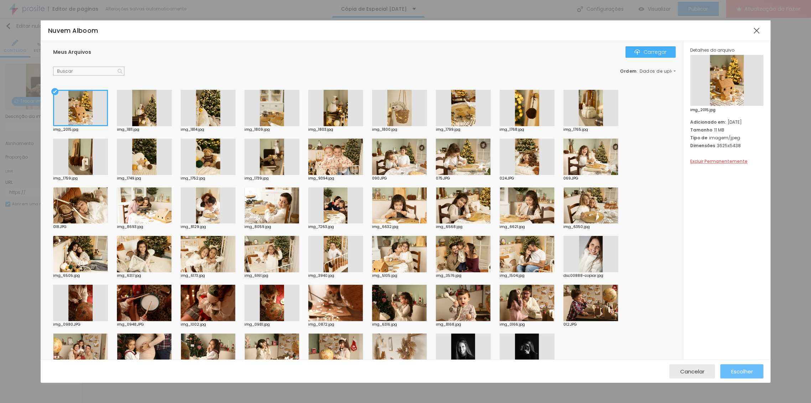
click at [751, 375] on div "Escolher" at bounding box center [742, 371] width 22 height 14
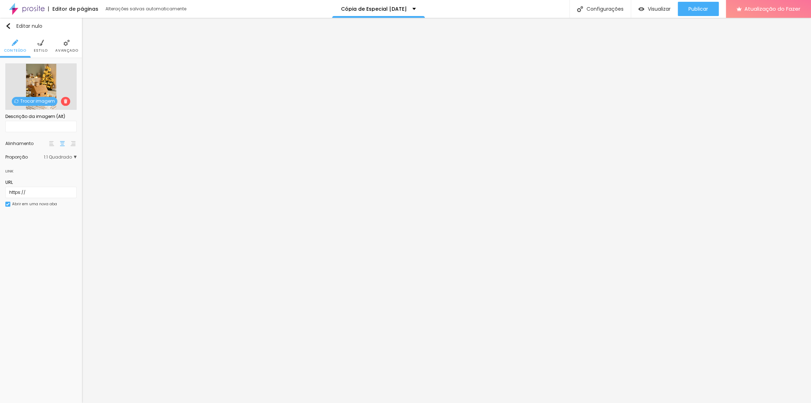
click at [51, 101] on font "Trocar imagem" at bounding box center [37, 101] width 35 height 6
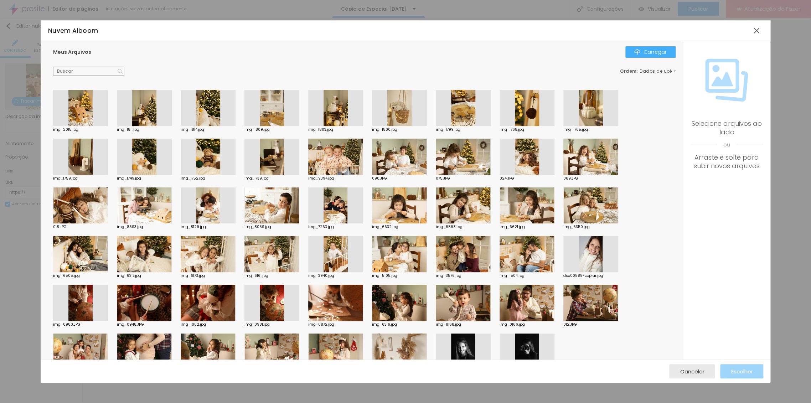
click at [336, 101] on div at bounding box center [335, 108] width 55 height 36
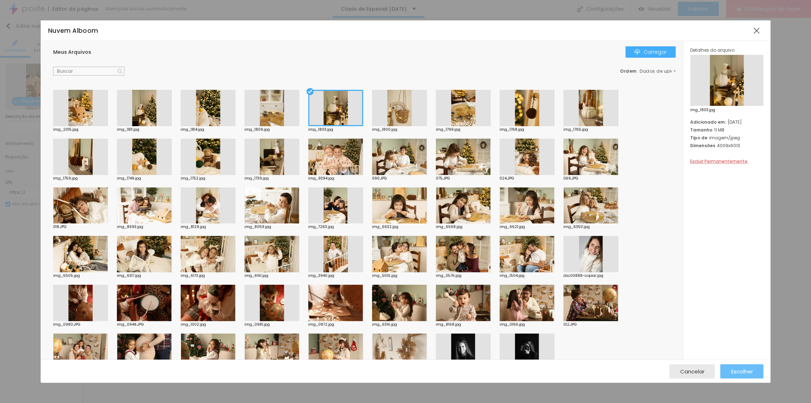
click at [731, 375] on div "Escolher" at bounding box center [742, 371] width 22 height 14
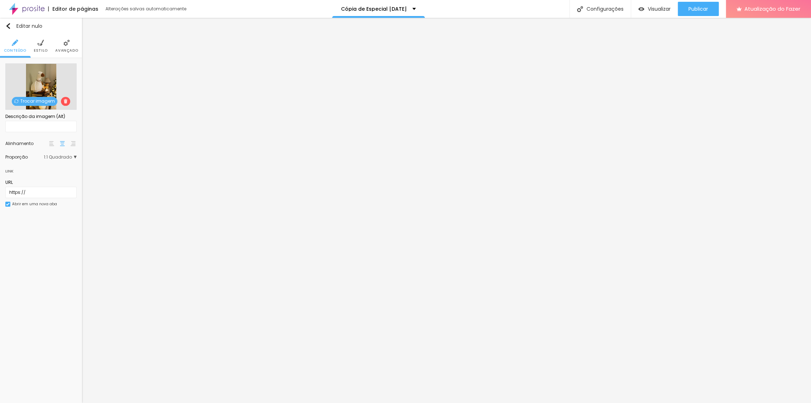
click at [32, 103] on font "Trocar imagem" at bounding box center [37, 101] width 35 height 6
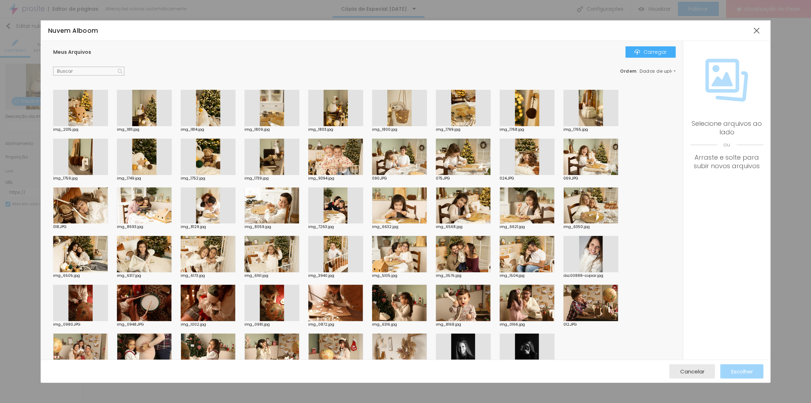
click at [268, 160] on div at bounding box center [271, 157] width 55 height 36
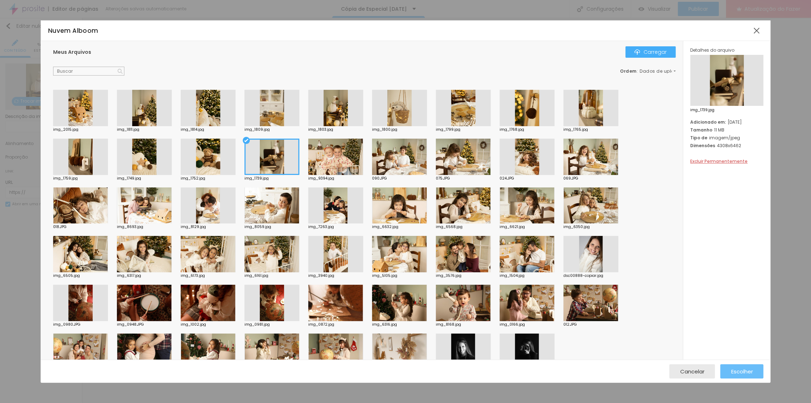
click at [728, 369] on button "Escolher" at bounding box center [741, 371] width 43 height 14
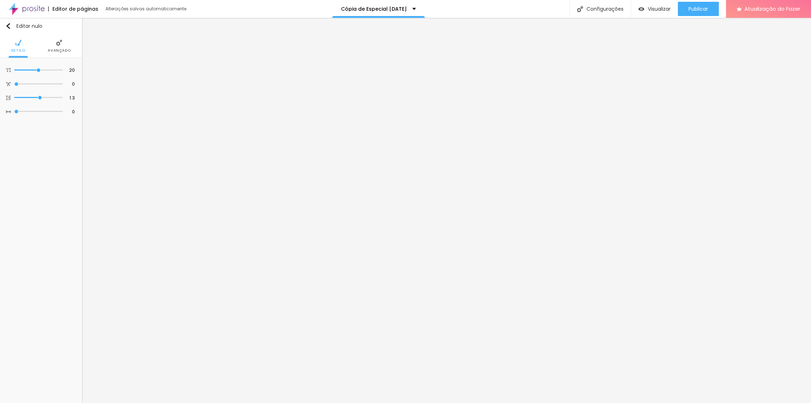
click at [16, 48] on font "Estilo" at bounding box center [18, 50] width 14 height 5
click at [60, 48] on font "Avançado" at bounding box center [59, 50] width 23 height 5
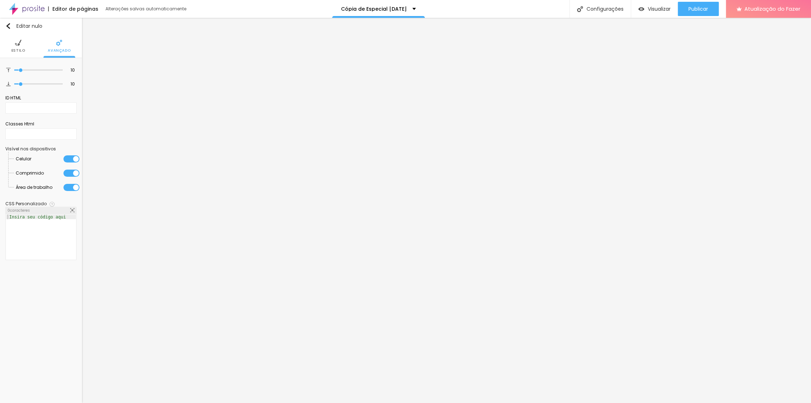
click at [21, 46] on li "Estilo" at bounding box center [18, 46] width 14 height 24
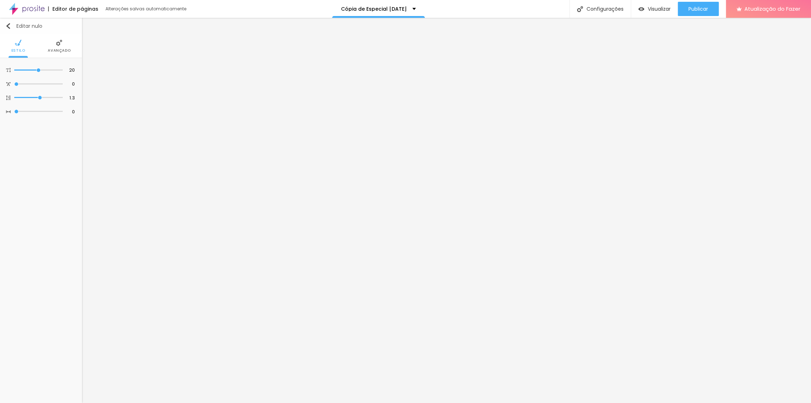
click at [8, 24] on img "button" at bounding box center [8, 26] width 6 height 6
click at [18, 49] on font "Estilo" at bounding box center [18, 50] width 14 height 5
click at [58, 51] on font "Avançado" at bounding box center [59, 50] width 23 height 5
click at [59, 149] on input "https://dreams-in-colour-fotografia.buk.pt" at bounding box center [40, 154] width 59 height 11
click at [60, 188] on div "Editar nulo Conteúdo Estilo Avançado Texto EU QUERO Alinhamento Tamanho Normal …" at bounding box center [41, 210] width 82 height 385
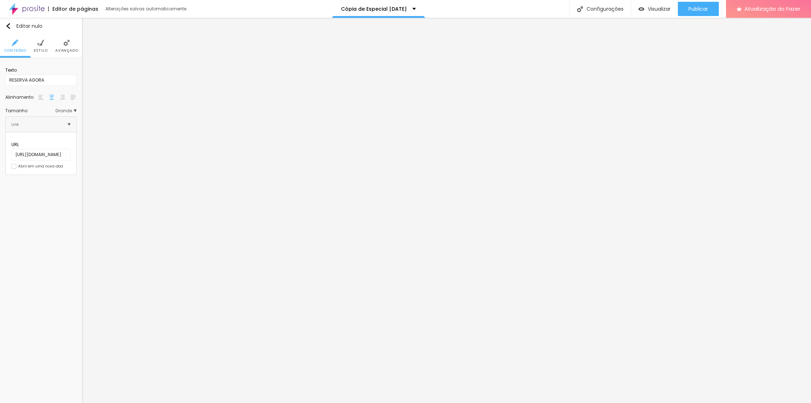
click at [41, 236] on div "Editar nulo Conteúdo Estilo Avançado Texto RESERVA AGORA Alinhamento Tamanho Gr…" at bounding box center [41, 210] width 82 height 385
click at [645, 14] on div "Visualizar" at bounding box center [654, 9] width 32 height 14
click at [712, 4] on button "Publicar" at bounding box center [698, 9] width 41 height 14
click at [600, 10] on font "Configurações" at bounding box center [604, 8] width 37 height 7
click at [536, 403] on div at bounding box center [405, 410] width 811 height 6
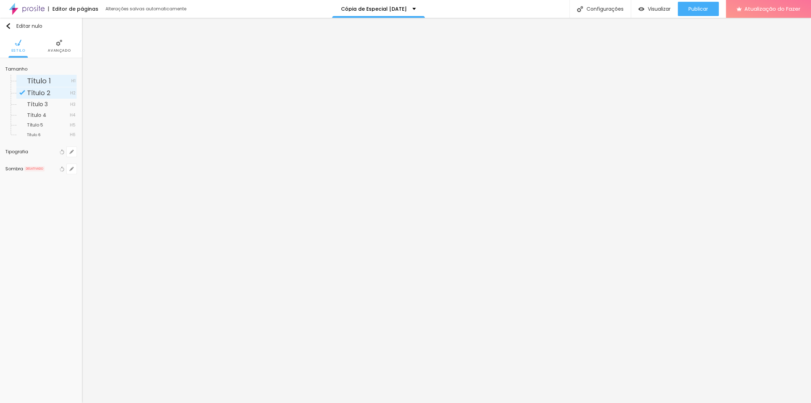
click at [55, 85] on div "Título 1 H1" at bounding box center [46, 81] width 60 height 12
click at [67, 151] on button "button" at bounding box center [72, 152] width 10 height 10
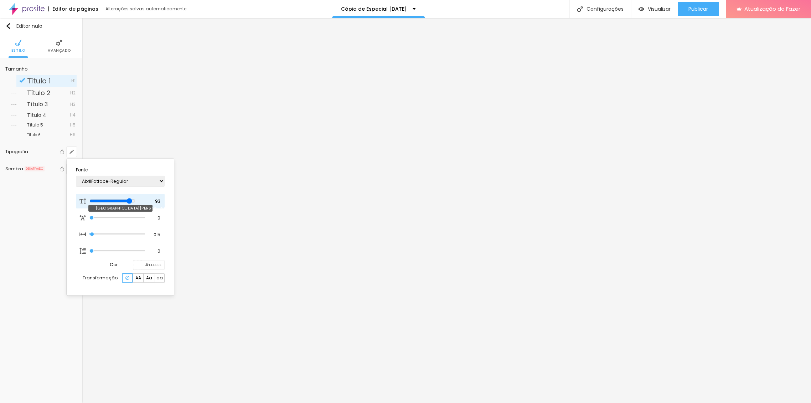
drag, startPoint x: 118, startPoint y: 202, endPoint x: 139, endPoint y: 203, distance: 21.1
click at [135, 203] on input "range" at bounding box center [112, 201] width 46 height 6
click at [160, 99] on div at bounding box center [405, 201] width 811 height 403
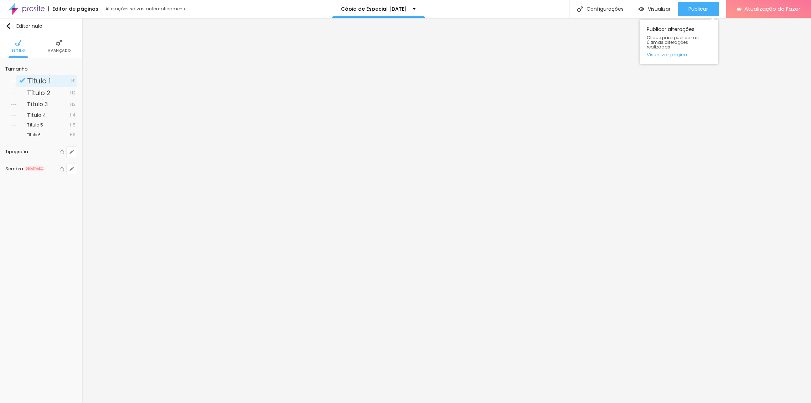
drag, startPoint x: 709, startPoint y: 10, endPoint x: 669, endPoint y: 20, distance: 41.0
click at [708, 9] on button "Publicar" at bounding box center [698, 9] width 41 height 14
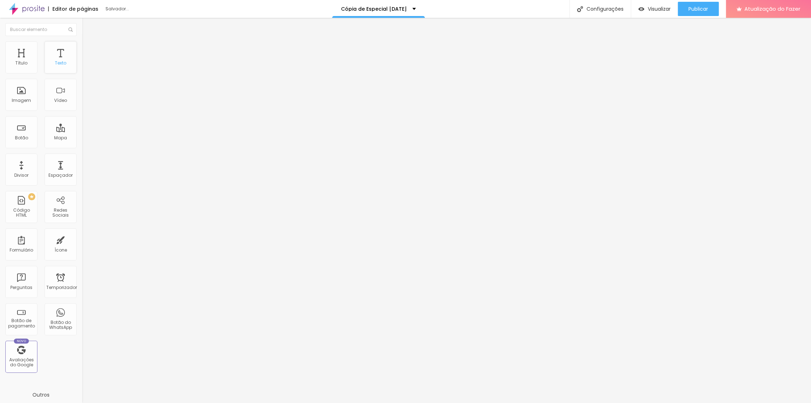
click at [62, 55] on div "Texto" at bounding box center [61, 57] width 32 height 32
drag, startPoint x: 44, startPoint y: 79, endPoint x: 0, endPoint y: 69, distance: 45.3
click at [82, 69] on div "Texto RESERVA AGORA Alinhamento Tamanho Grande Pequeno Normal Grande Link URL h…" at bounding box center [123, 108] width 82 height 104
click at [82, 67] on input "Quero marcar ap" at bounding box center [124, 63] width 85 height 7
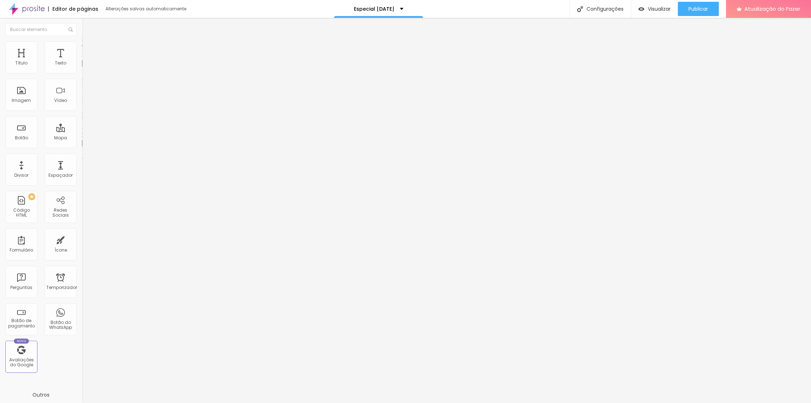
type input "Quero marcar ao melhor preço"
click at [88, 49] on font "Estilo" at bounding box center [93, 46] width 11 height 6
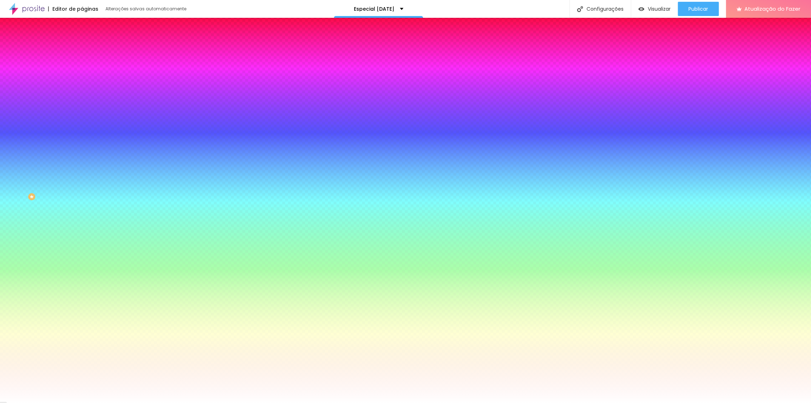
click at [82, 48] on li "Avançado" at bounding box center [123, 51] width 82 height 7
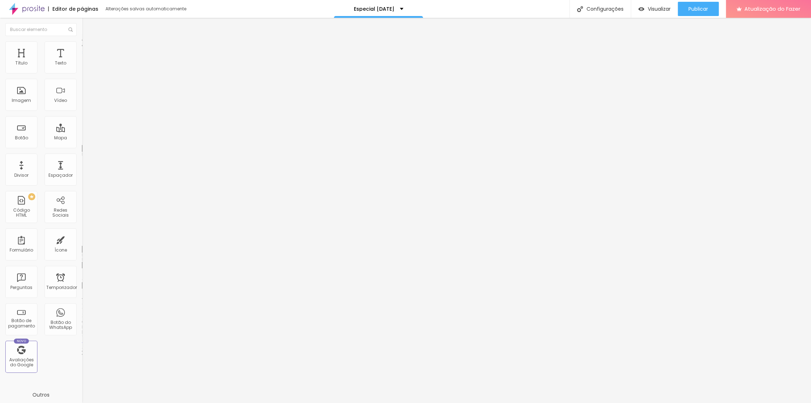
click at [82, 41] on li "Conteúdo" at bounding box center [123, 37] width 82 height 7
type input "QUERO MARCAR AO MELHOR PREÇO"
click at [88, 47] on font "Estilo" at bounding box center [93, 46] width 11 height 6
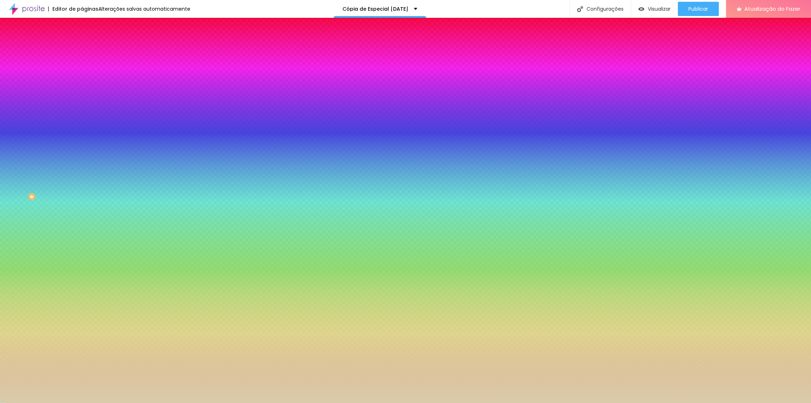
click at [82, 68] on div at bounding box center [123, 68] width 82 height 0
click at [82, 75] on div at bounding box center [123, 75] width 82 height 0
click at [64, 83] on div at bounding box center [405, 201] width 811 height 403
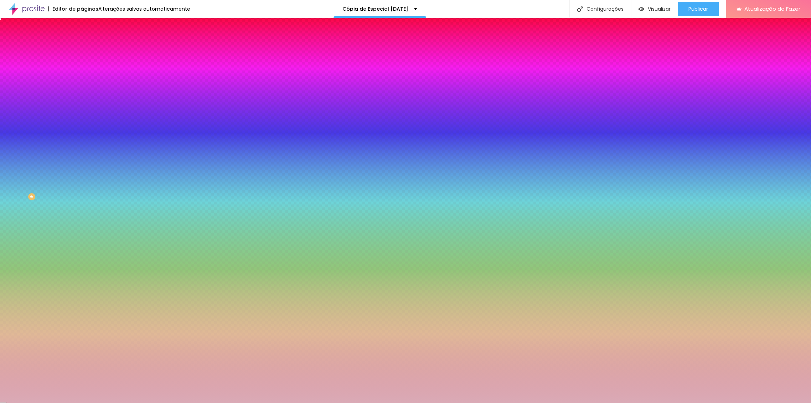
click at [29, 86] on div at bounding box center [405, 201] width 811 height 403
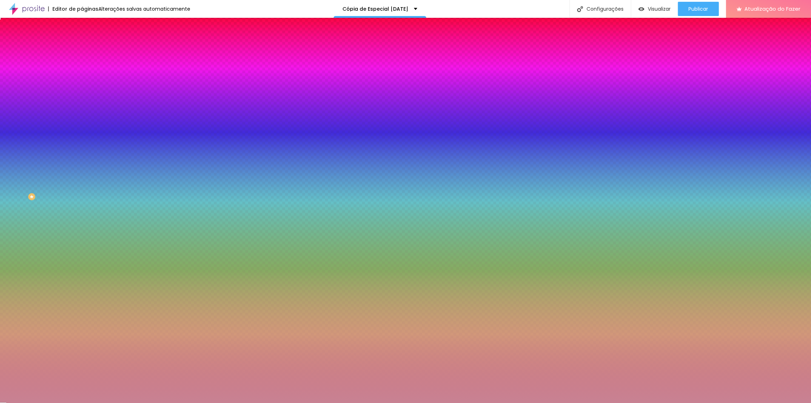
click at [27, 92] on div at bounding box center [405, 201] width 811 height 403
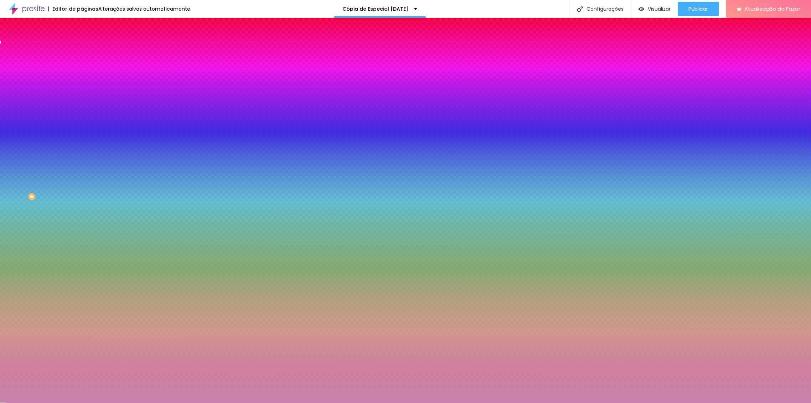
click at [62, 86] on div at bounding box center [405, 201] width 811 height 403
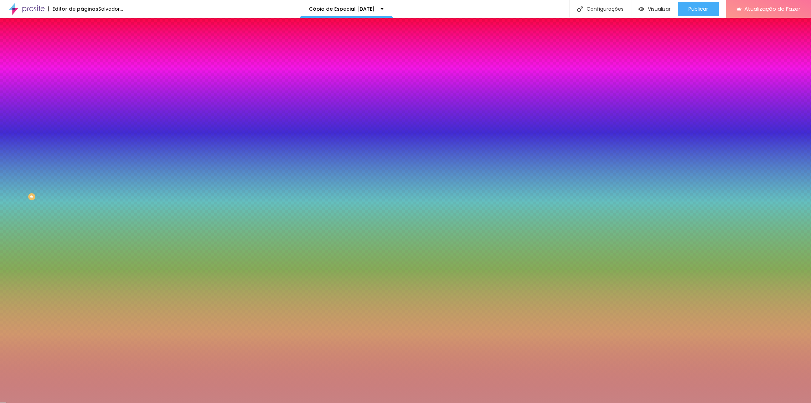
click at [82, 75] on div at bounding box center [123, 75] width 82 height 0
click at [82, 68] on div at bounding box center [123, 68] width 82 height 0
click at [39, 83] on div at bounding box center [405, 201] width 811 height 403
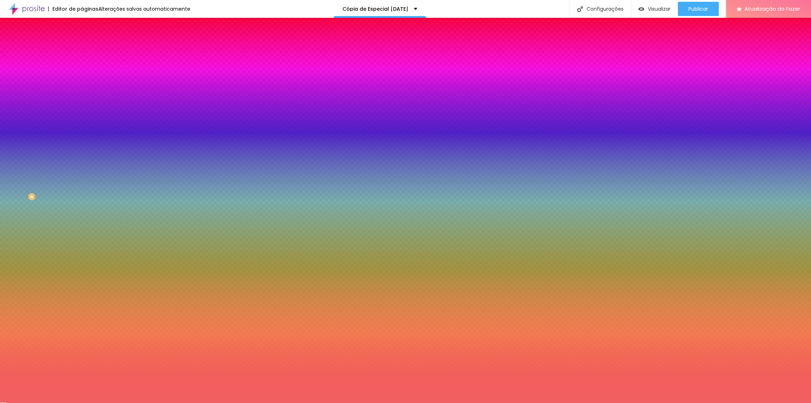
click at [47, 84] on div at bounding box center [405, 201] width 811 height 403
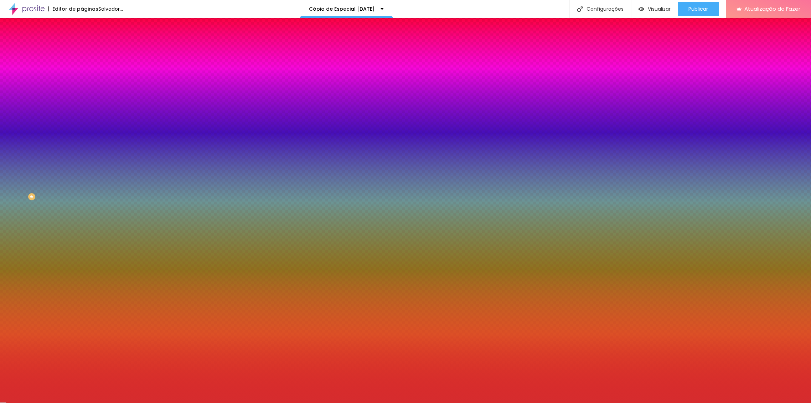
click at [48, 89] on div at bounding box center [405, 201] width 811 height 403
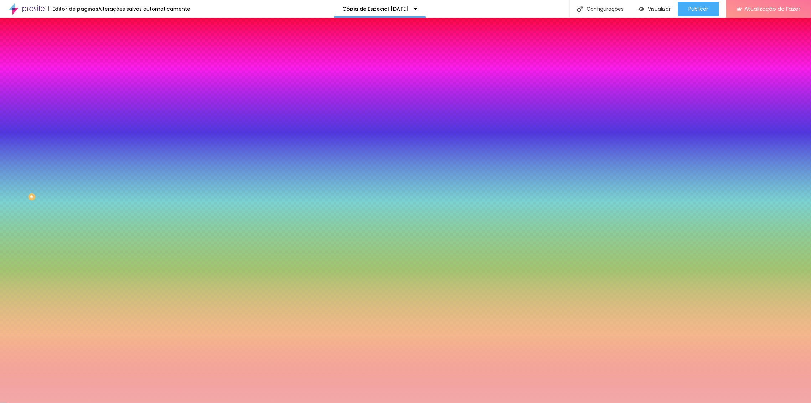
click at [25, 83] on div at bounding box center [405, 201] width 811 height 403
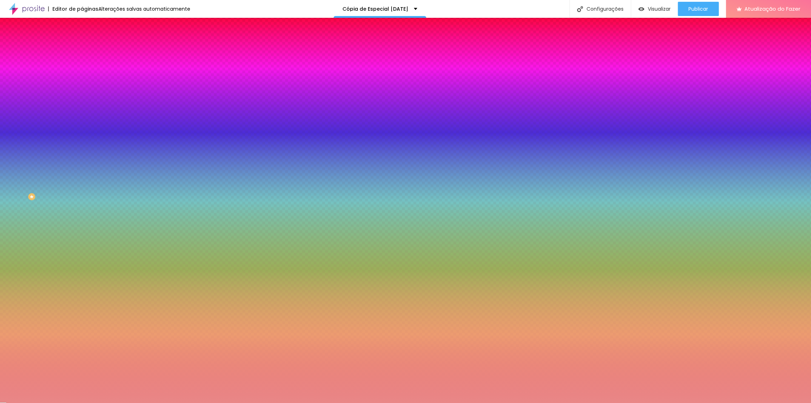
drag, startPoint x: 30, startPoint y: 85, endPoint x: 35, endPoint y: 86, distance: 4.7
click at [31, 86] on div at bounding box center [405, 201] width 811 height 403
click at [38, 85] on div at bounding box center [405, 201] width 811 height 403
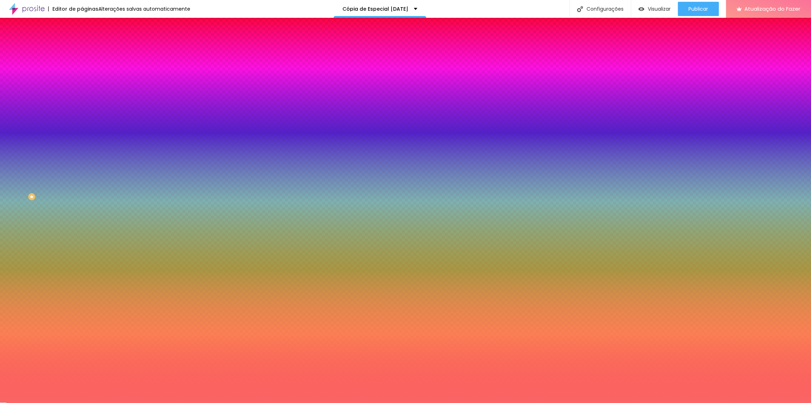
click at [39, 81] on div at bounding box center [405, 201] width 811 height 403
click at [82, 75] on div at bounding box center [123, 75] width 82 height 0
click at [82, 94] on div "Sombra DESATIVADO Voltar ao padrão" at bounding box center [123, 87] width 82 height 24
click at [82, 68] on div at bounding box center [123, 68] width 82 height 0
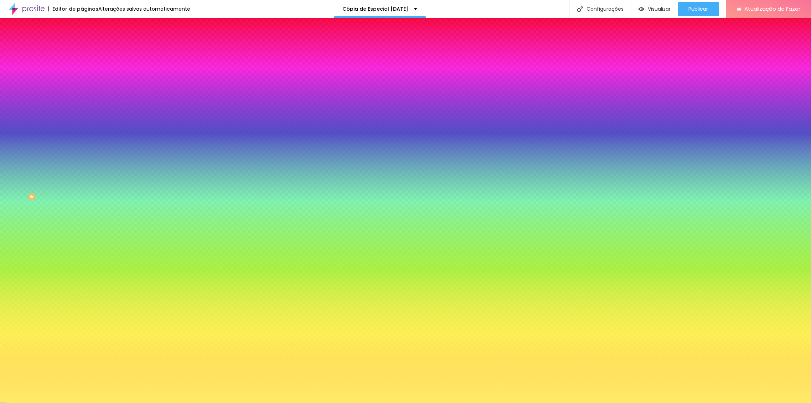
click at [65, 126] on div at bounding box center [405, 201] width 811 height 403
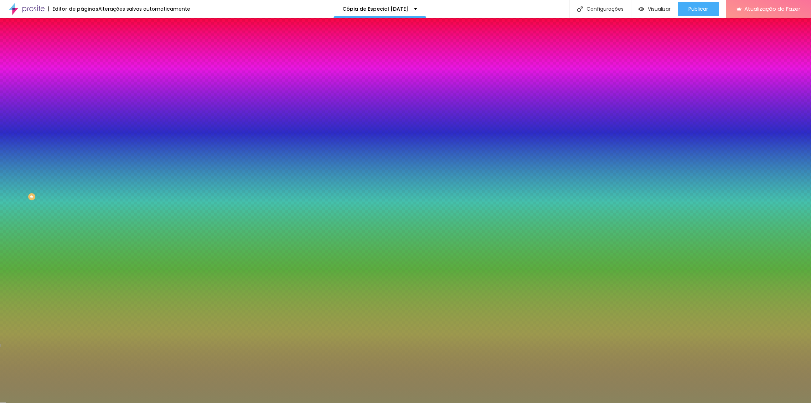
click at [26, 105] on div at bounding box center [405, 201] width 811 height 403
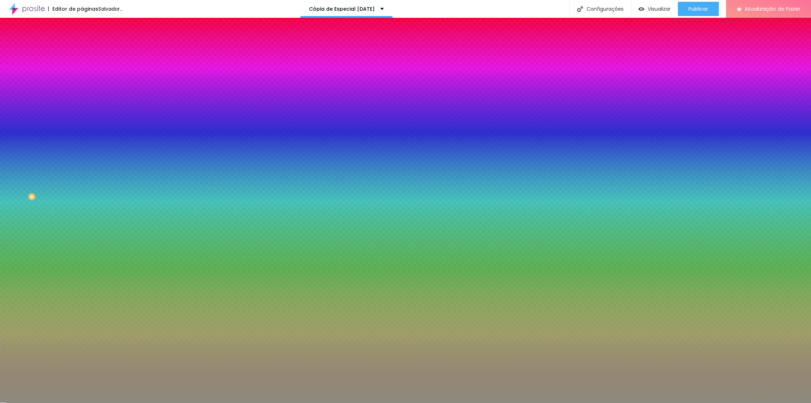
click at [16, 104] on div at bounding box center [405, 201] width 811 height 403
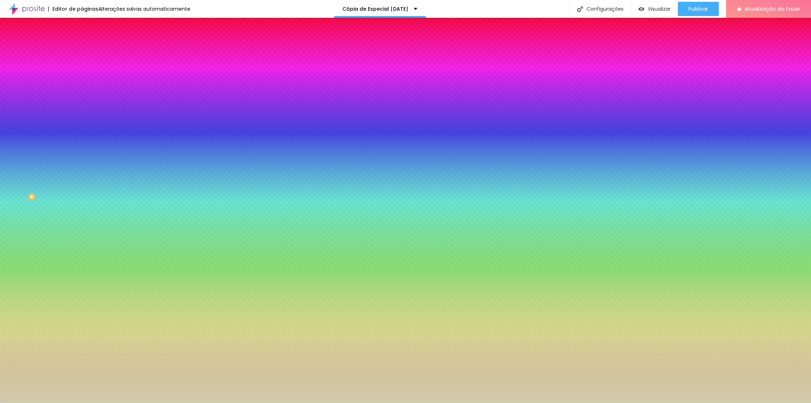
click at [19, 90] on div at bounding box center [405, 201] width 811 height 403
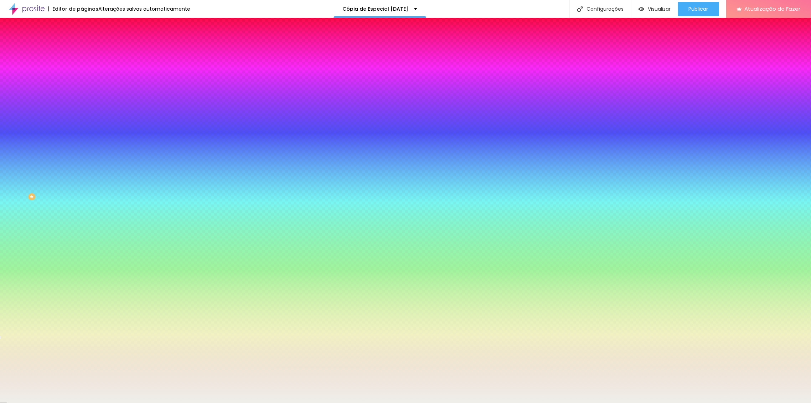
click at [12, 84] on div at bounding box center [405, 201] width 811 height 403
click at [28, 87] on div at bounding box center [405, 201] width 811 height 403
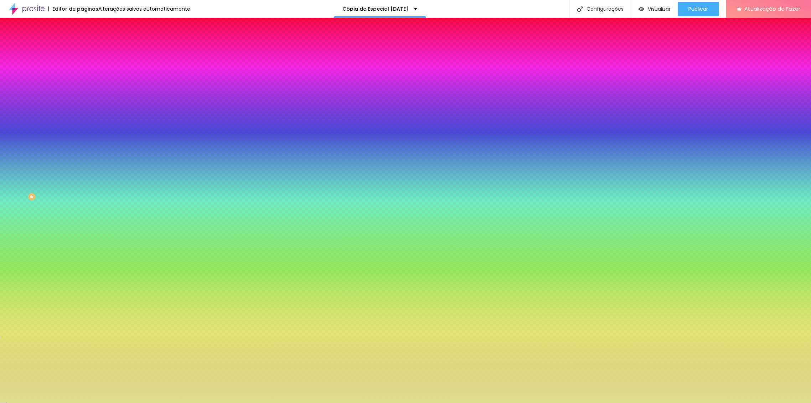
click at [41, 89] on div at bounding box center [405, 201] width 811 height 403
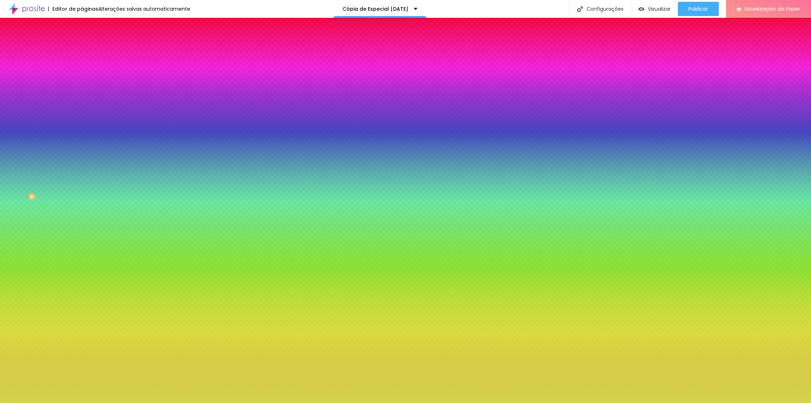
type input "#D4D44E"
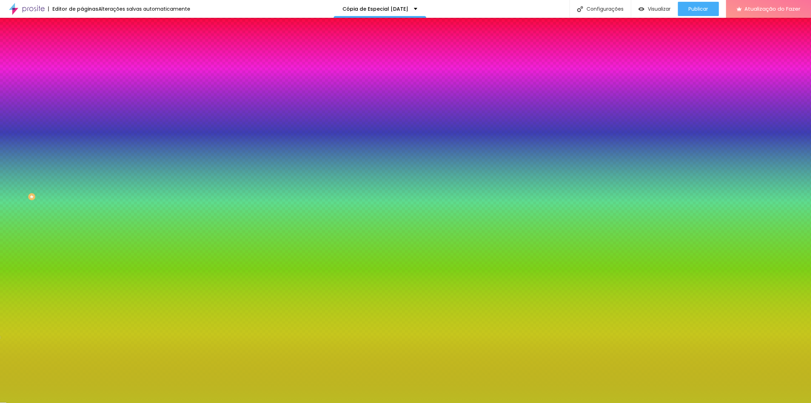
click at [49, 95] on div at bounding box center [405, 201] width 811 height 403
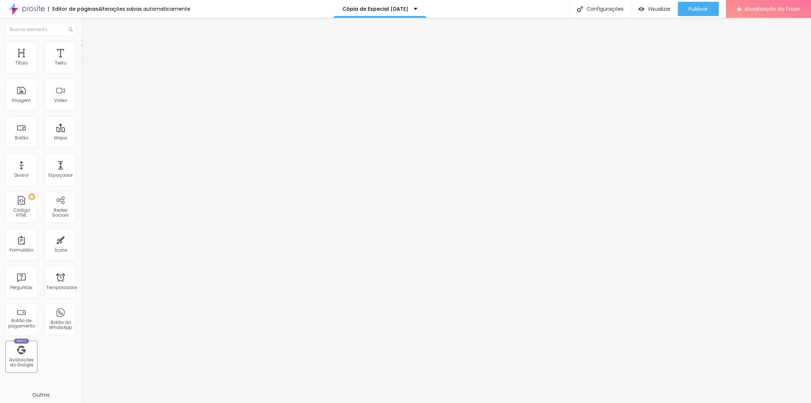
click at [82, 43] on img at bounding box center [85, 44] width 6 height 6
click at [82, 46] on ul "Conteúdo Estilo Avançado" at bounding box center [123, 44] width 82 height 21
click at [82, 46] on li "Estilo" at bounding box center [123, 44] width 82 height 7
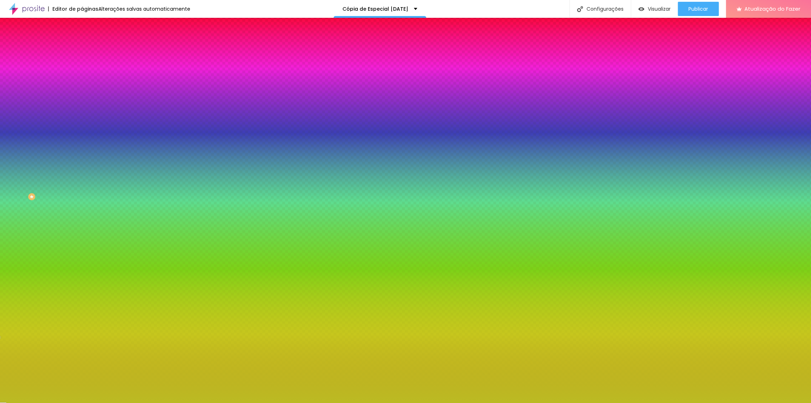
paste input "DACCAA"
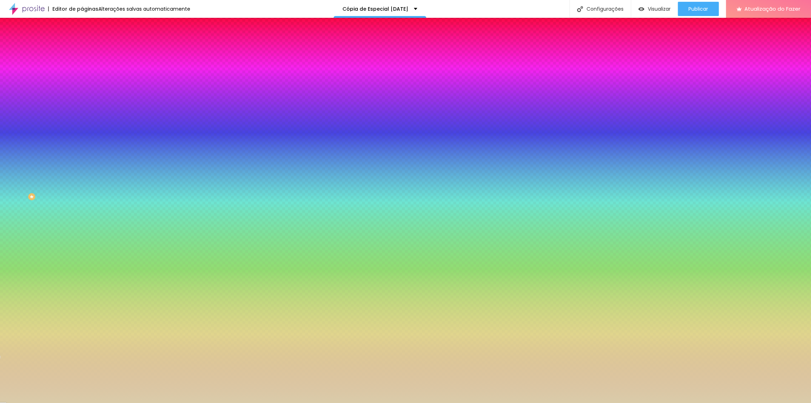
type input "#DACCAA"
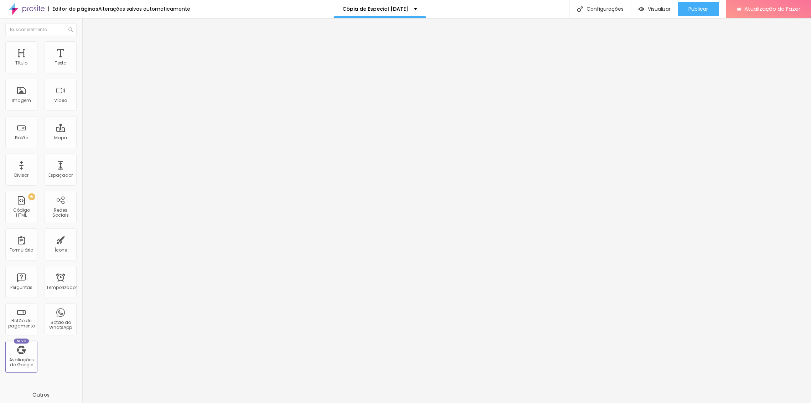
click at [82, 51] on ul "Conteúdo Estilo Avançado" at bounding box center [123, 44] width 82 height 21
click at [88, 49] on font "Estilo" at bounding box center [93, 46] width 11 height 6
click at [82, 46] on li "Estilo" at bounding box center [123, 44] width 82 height 7
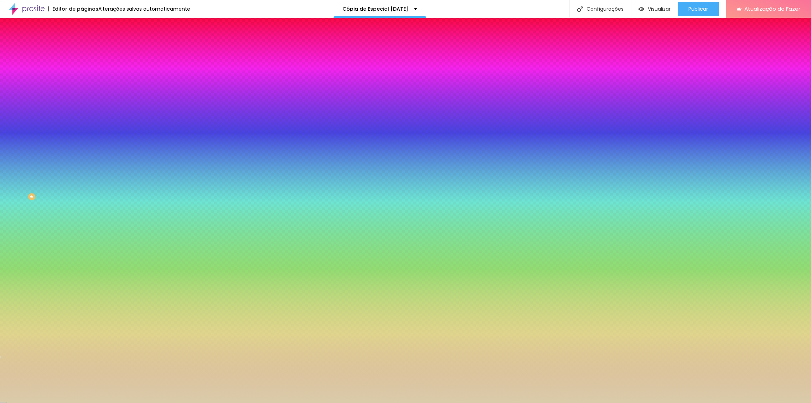
scroll to position [0, 0]
paste input "695B47"
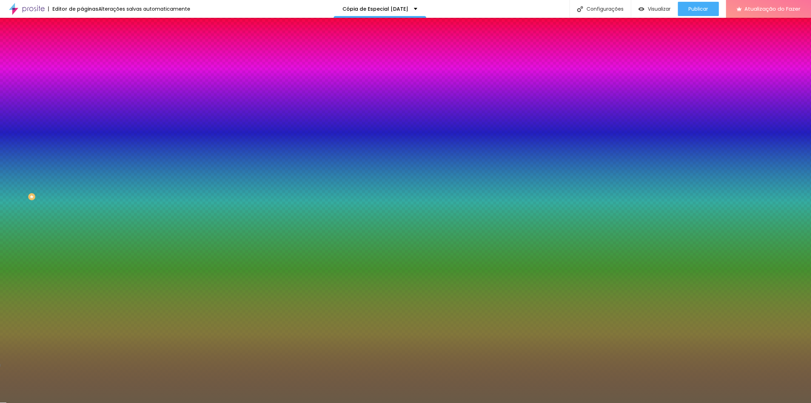
type input "#695B47"
click at [82, 158] on div "Editar nulo Conteúdo Estilo Avançado Cor de fundo Voltar ao padrão #695B47 0 Bo…" at bounding box center [123, 210] width 82 height 385
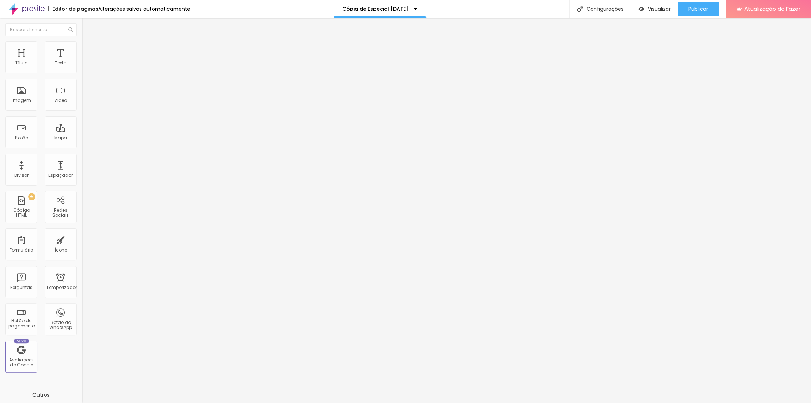
click at [82, 43] on ul "Conteúdo Estilo Avançado" at bounding box center [123, 44] width 82 height 21
click at [82, 46] on li "Estilo" at bounding box center [123, 44] width 82 height 7
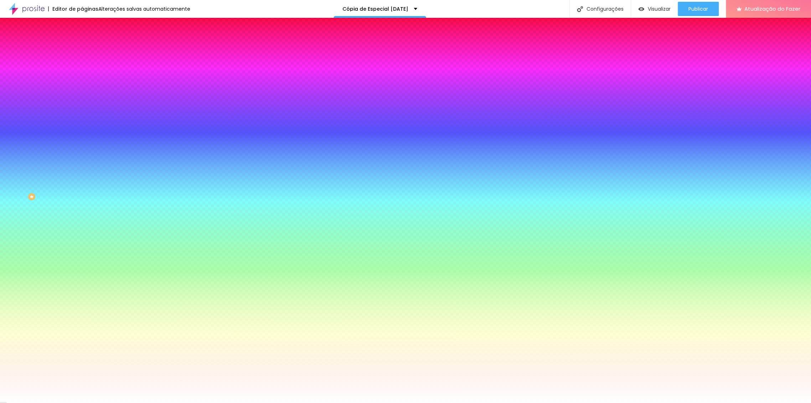
click at [82, 68] on div at bounding box center [123, 68] width 82 height 0
click at [62, 128] on div at bounding box center [405, 201] width 811 height 403
click at [21, 95] on div at bounding box center [405, 201] width 811 height 403
click at [26, 91] on div at bounding box center [405, 201] width 811 height 403
click at [33, 94] on div at bounding box center [405, 201] width 811 height 403
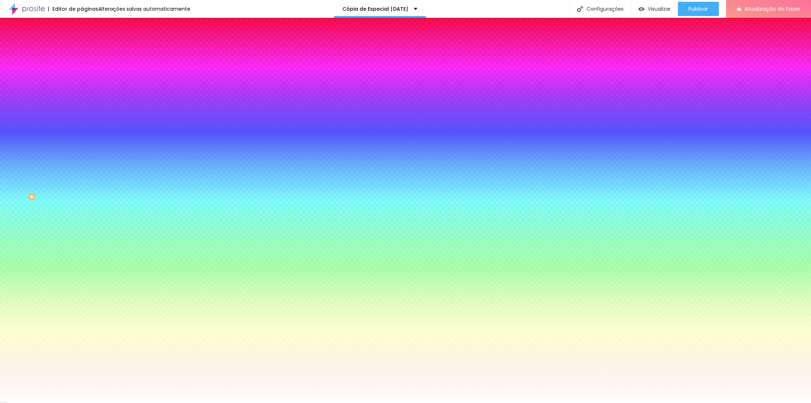
click at [38, 99] on div at bounding box center [405, 201] width 811 height 403
click at [31, 97] on div at bounding box center [405, 201] width 811 height 403
click at [32, 87] on div at bounding box center [405, 201] width 811 height 403
type input "#DEC07A"
click at [27, 97] on div at bounding box center [405, 201] width 811 height 403
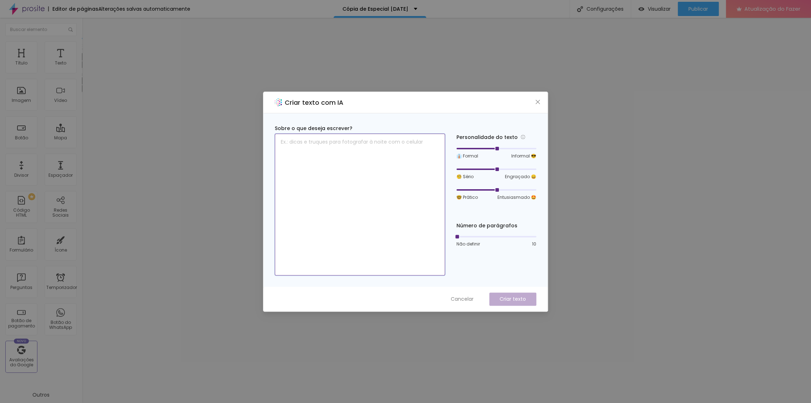
click at [353, 157] on textarea at bounding box center [360, 205] width 170 height 142
click at [385, 259] on textarea at bounding box center [360, 205] width 170 height 142
type textarea "fdgfdg"
click at [539, 102] on icon "fechar" at bounding box center [538, 102] width 6 height 6
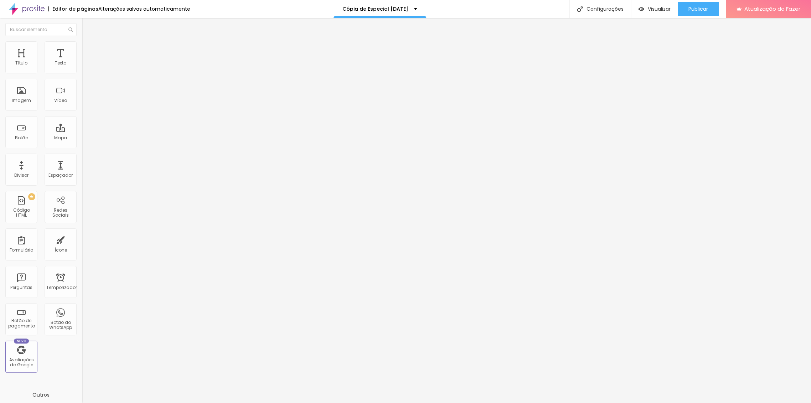
click at [88, 49] on font "Avançado" at bounding box center [100, 46] width 24 height 6
click at [82, 41] on li "Estilo" at bounding box center [123, 37] width 82 height 7
click at [82, 46] on img at bounding box center [85, 44] width 6 height 6
click at [87, 24] on img "button" at bounding box center [90, 26] width 6 height 6
click at [87, 28] on img "button" at bounding box center [90, 26] width 6 height 6
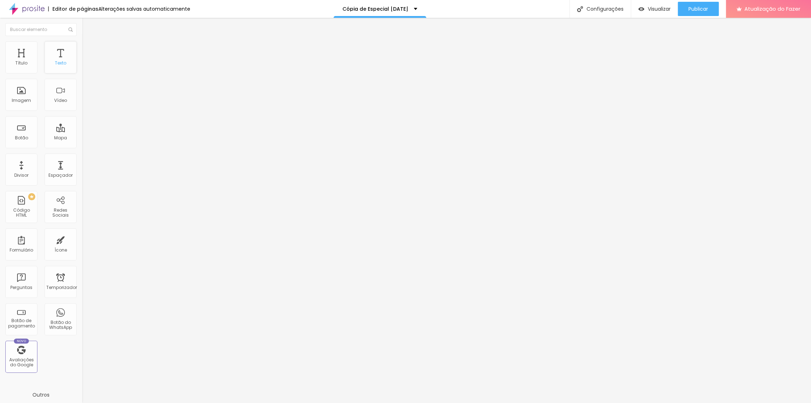
click at [47, 57] on div "Texto" at bounding box center [61, 57] width 32 height 32
click at [82, 29] on button "Editar nulo" at bounding box center [123, 26] width 82 height 16
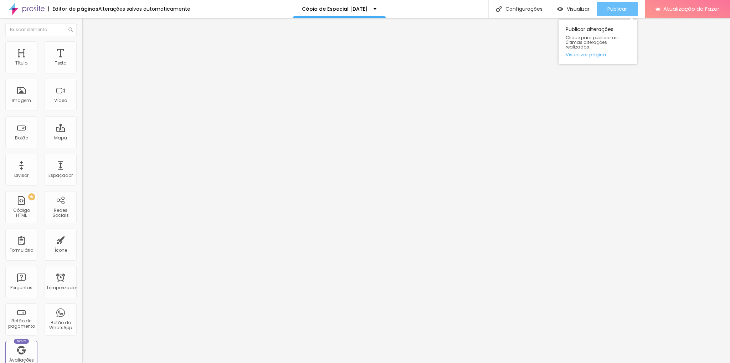
click at [611, 12] on div "Publicar" at bounding box center [617, 9] width 20 height 14
